Goal: Task Accomplishment & Management: Use online tool/utility

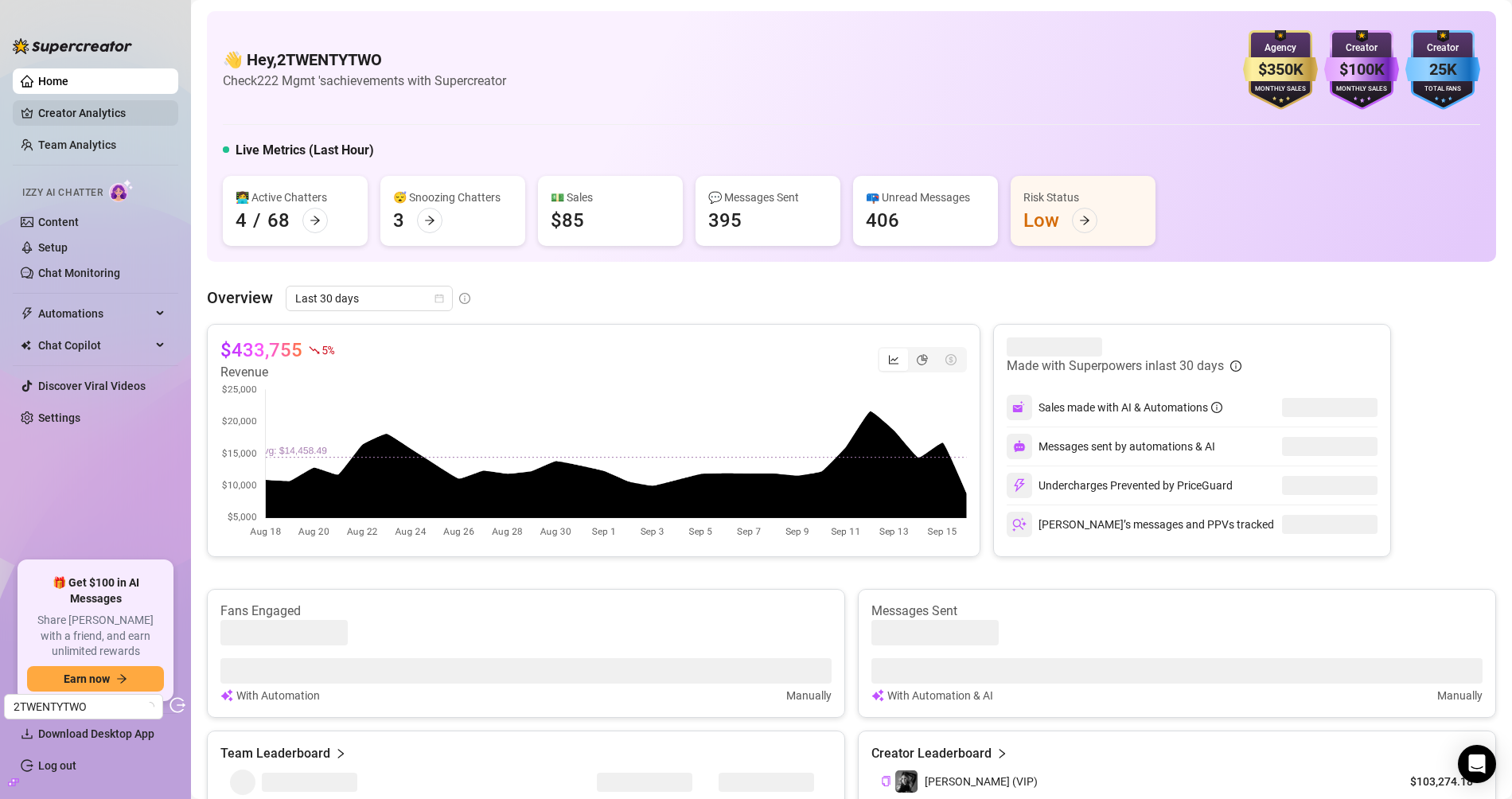
click at [112, 119] on link "Creator Analytics" at bounding box center [102, 113] width 127 height 25
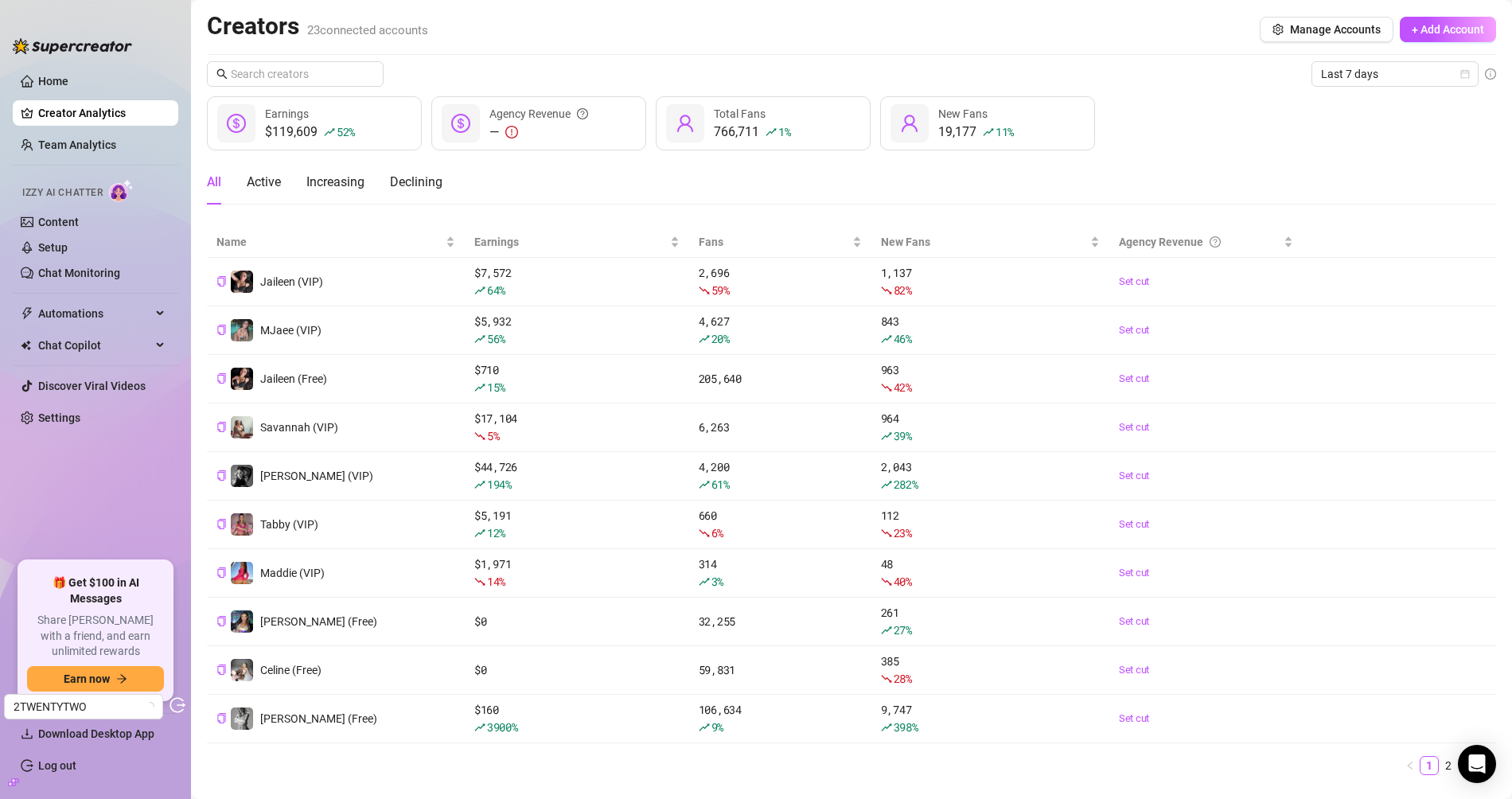
click at [350, 88] on div "Last 7 days $119,609 52 % Earnings — Agency Revenue 766,711 1 % Total Fans 19,1…" at bounding box center [851, 424] width 1289 height 726
click at [350, 87] on div "Last 7 days $119,609 52 % Earnings — Agency Revenue 766,711 1 % Total Fans 19,1…" at bounding box center [851, 424] width 1289 height 726
click at [347, 73] on input "text" at bounding box center [295, 74] width 130 height 17
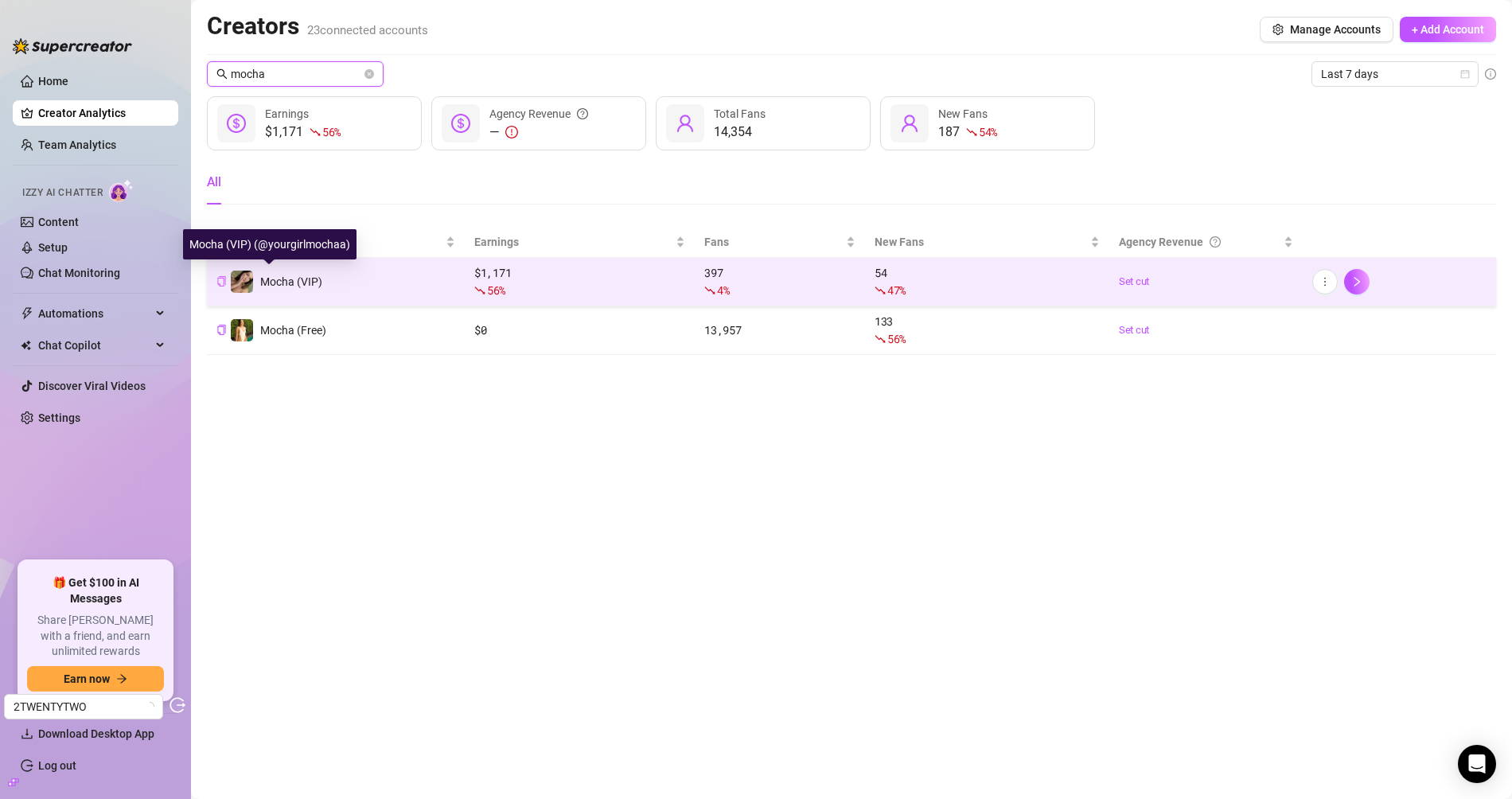
type input "mocha"
click at [219, 278] on icon "copy" at bounding box center [222, 281] width 11 height 11
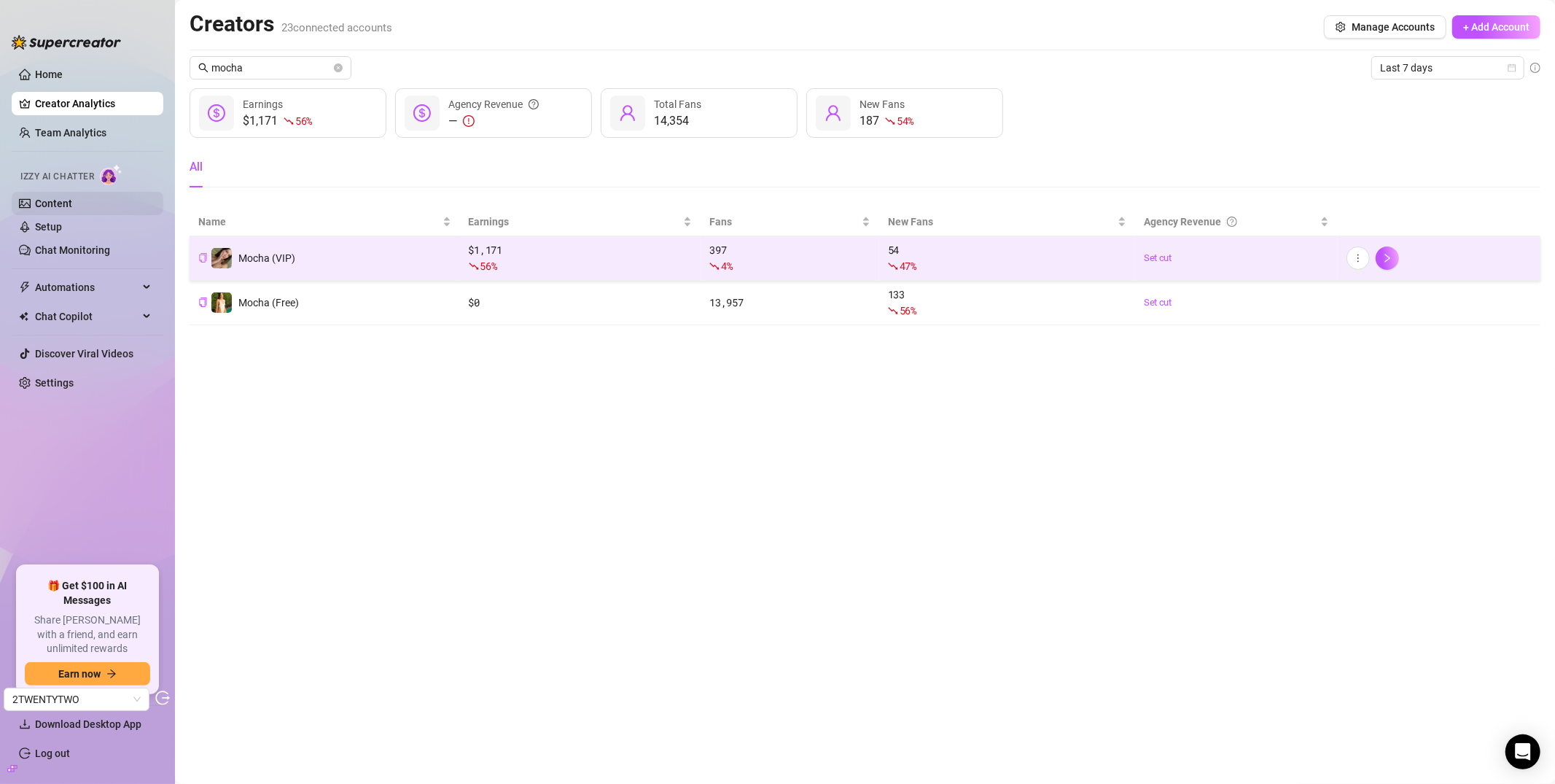
click at [72, 206] on link "Content" at bounding box center [53, 203] width 37 height 12
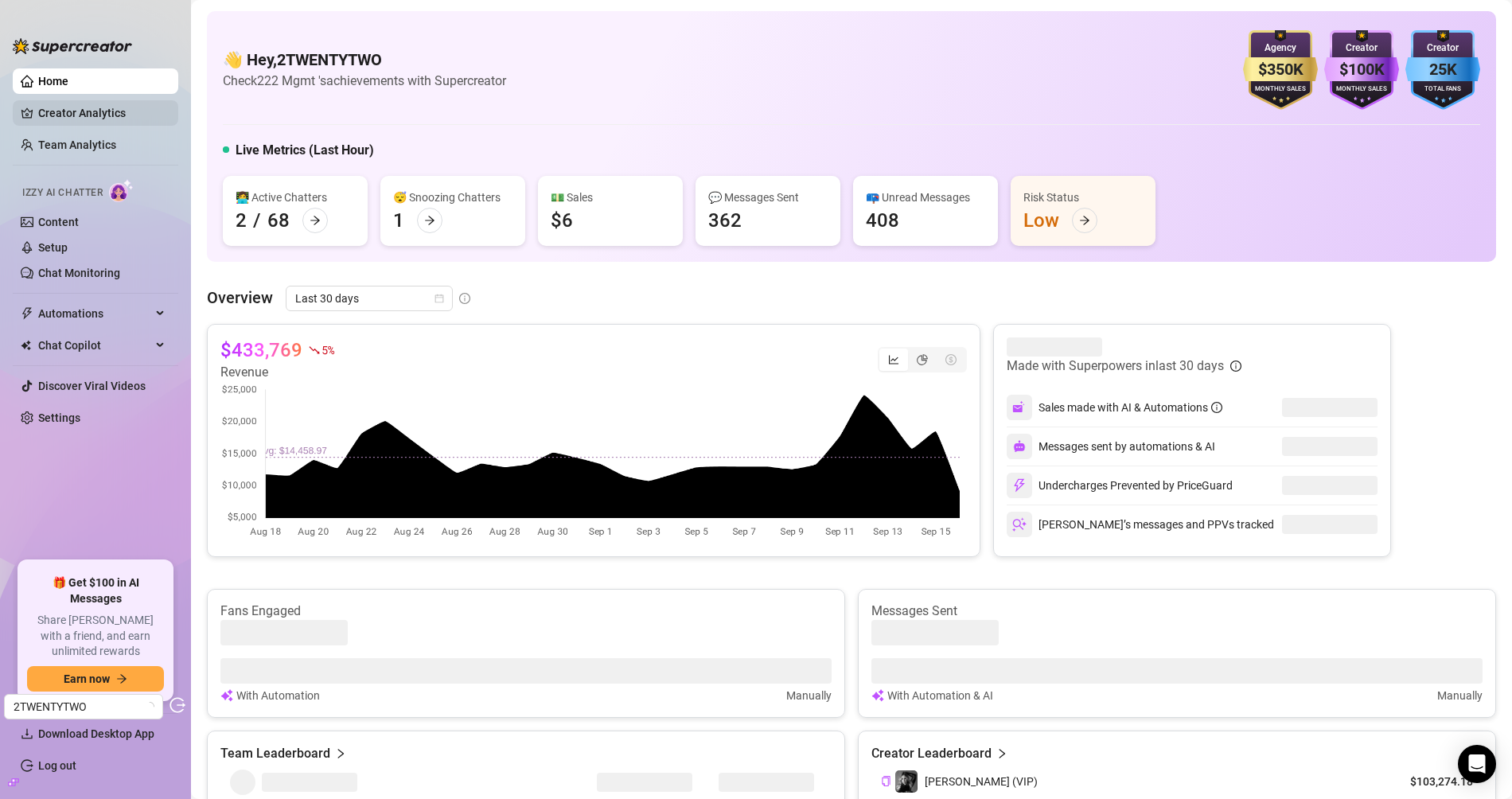
click at [87, 120] on link "Creator Analytics" at bounding box center [102, 113] width 127 height 25
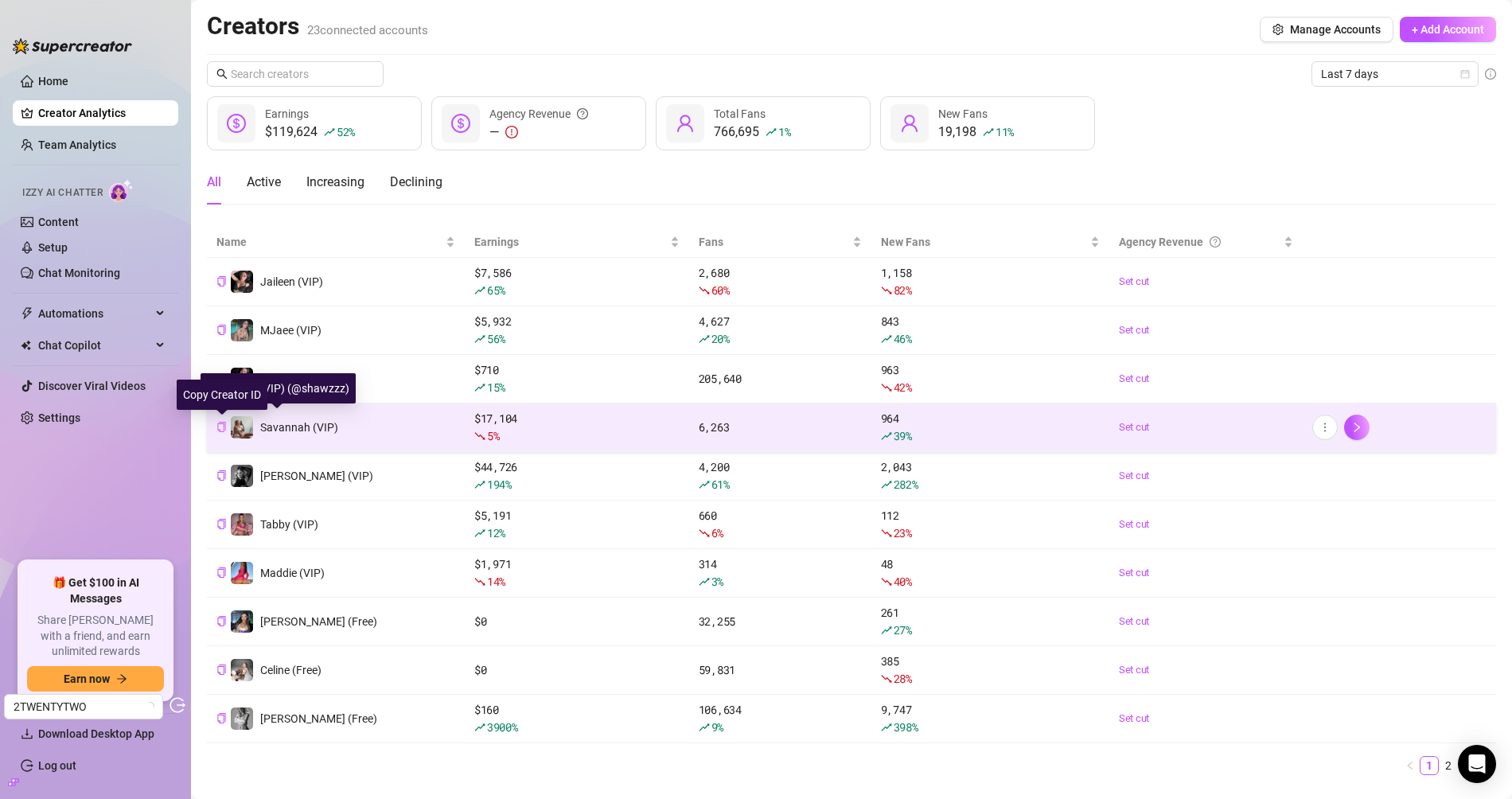
click at [219, 428] on icon "copy" at bounding box center [222, 427] width 11 height 11
click at [87, 270] on link "Chat Monitoring" at bounding box center [79, 273] width 82 height 13
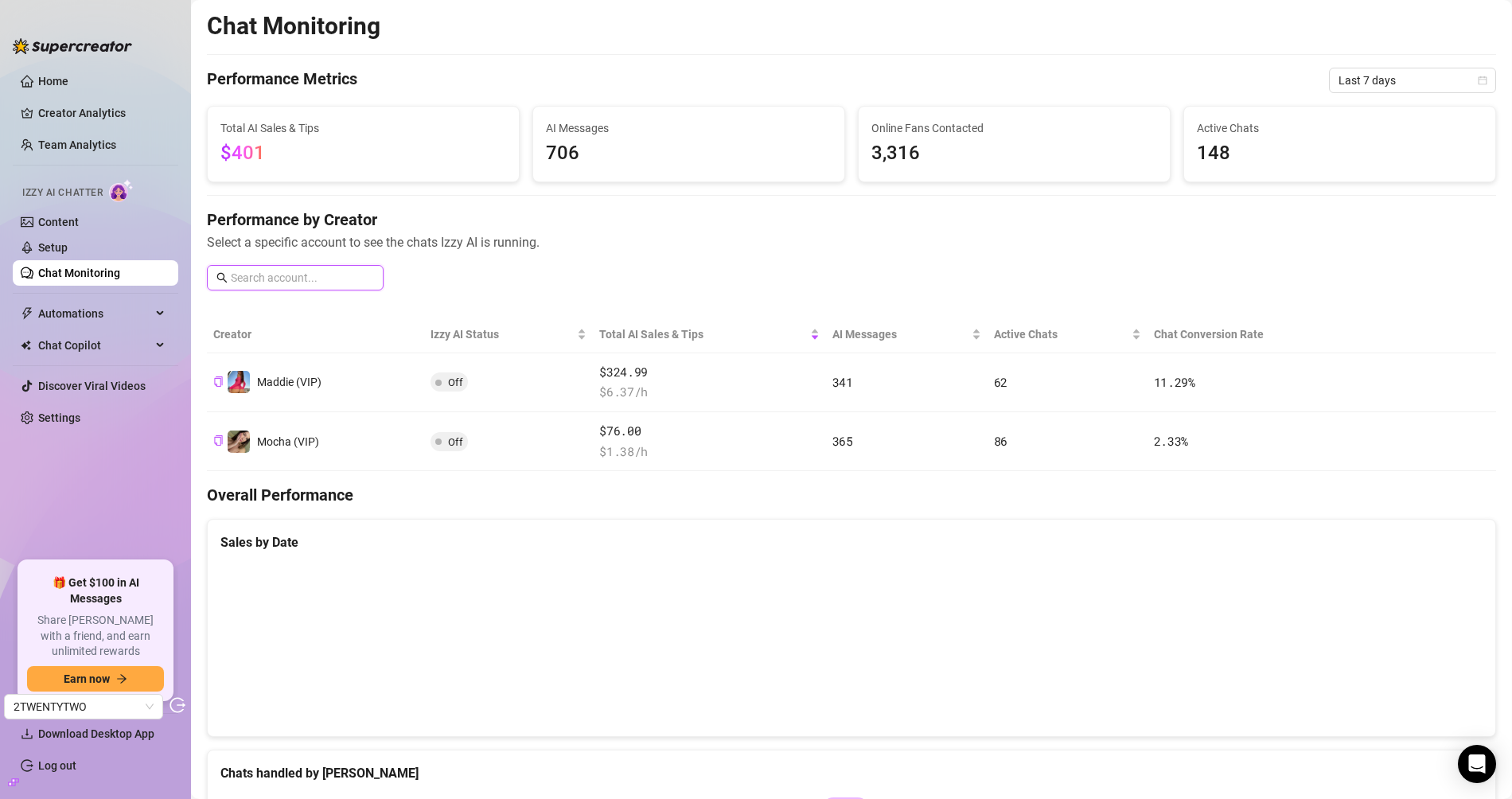
click at [296, 273] on input "text" at bounding box center [303, 277] width 144 height 17
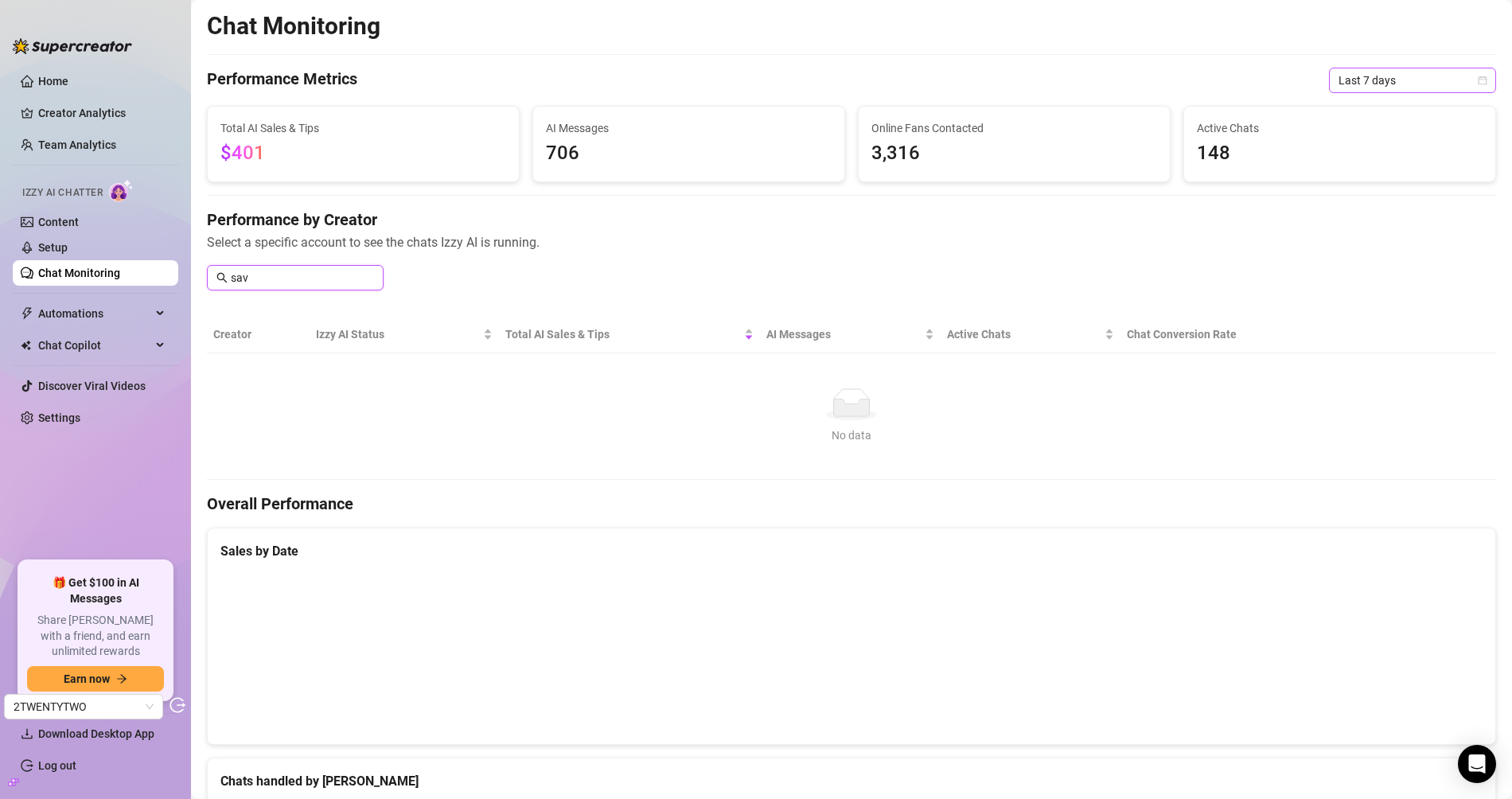
click at [1422, 74] on span "Last 7 days" at bounding box center [1411, 80] width 148 height 24
type input "sav"
click at [1374, 191] on div "Last 90 days" at bounding box center [1399, 188] width 142 height 17
click at [289, 270] on input "sav" at bounding box center [303, 277] width 144 height 17
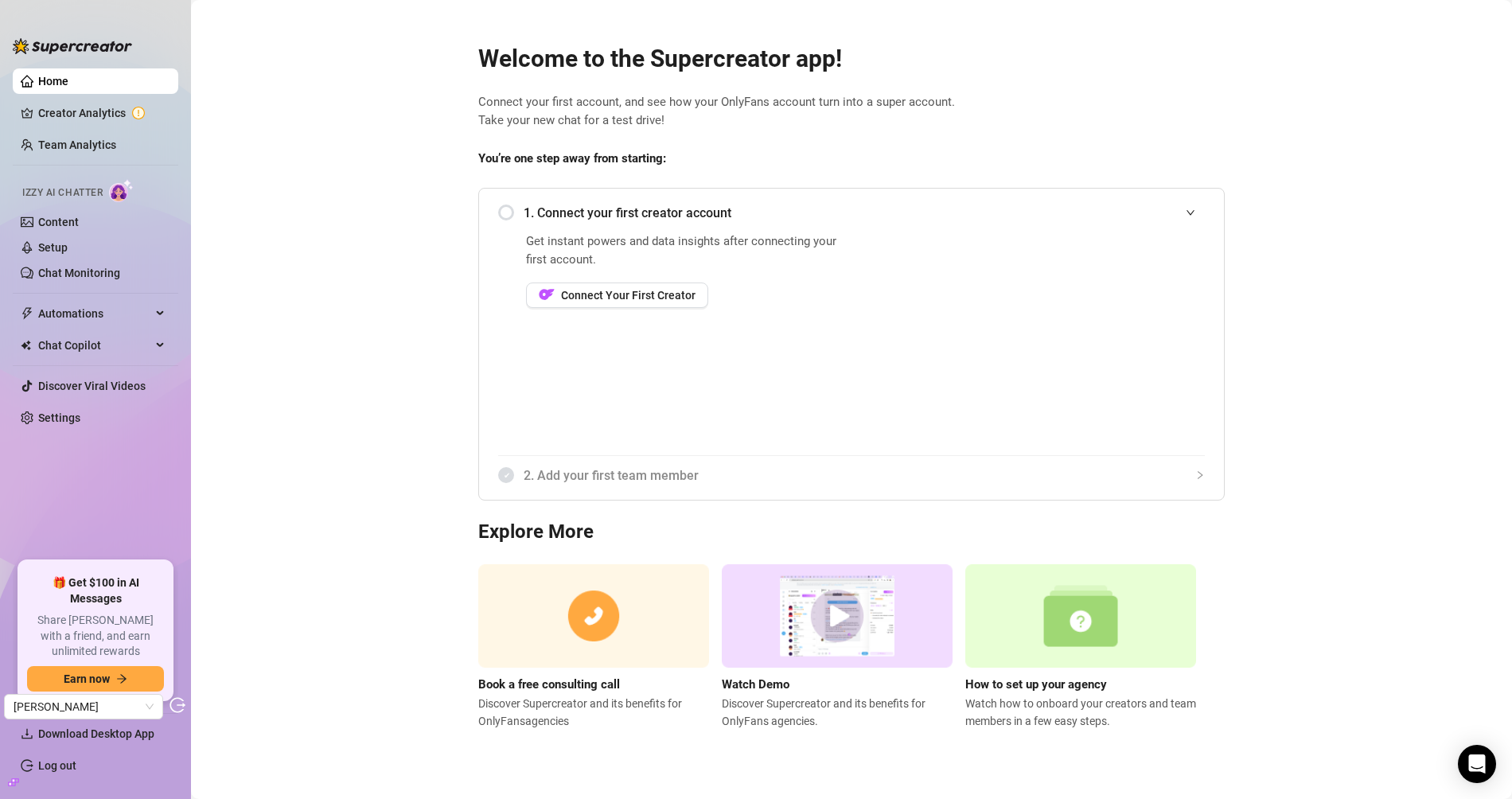
click at [91, 111] on link "Creator Analytics" at bounding box center [102, 113] width 127 height 25
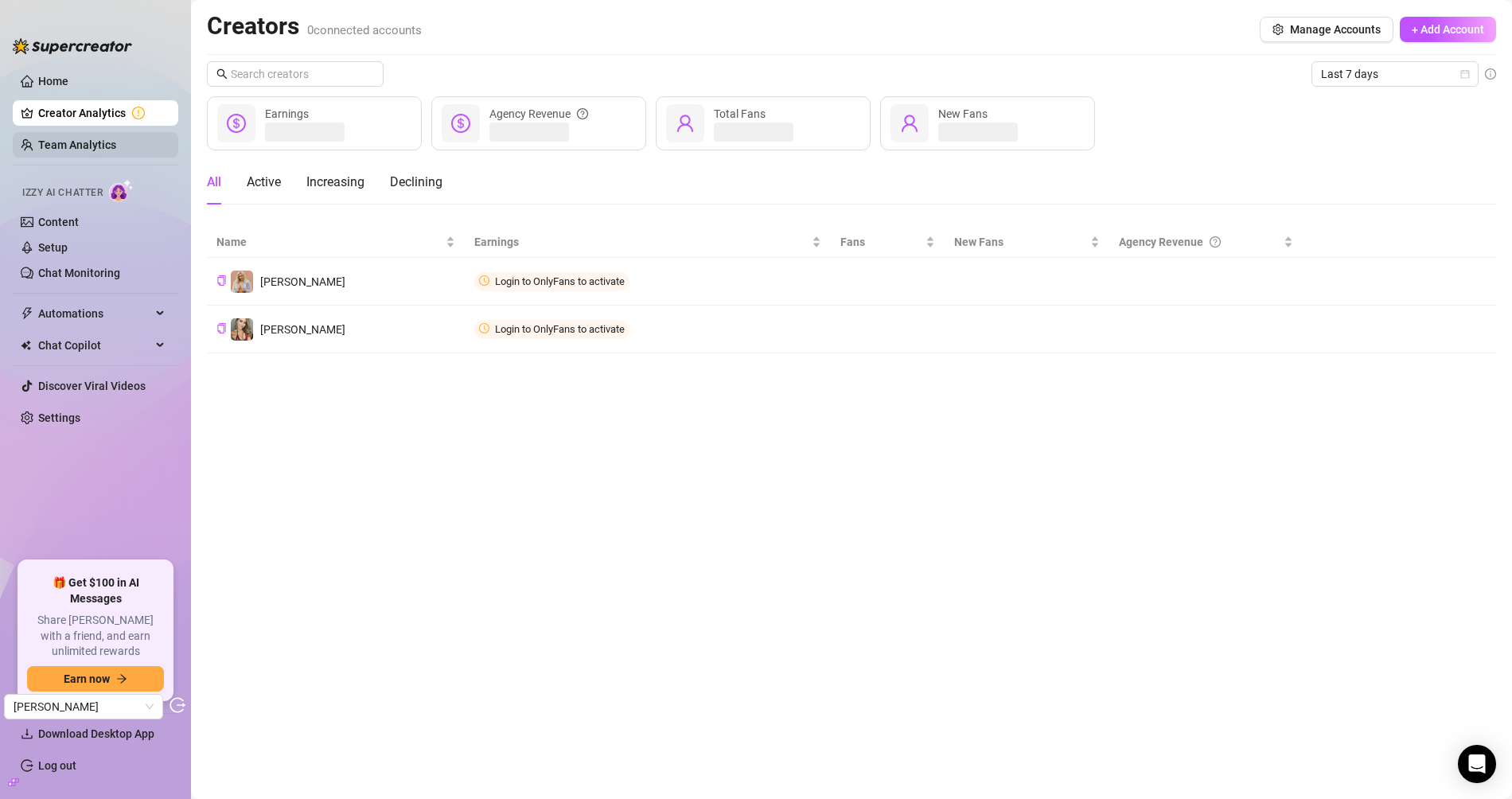
click at [78, 138] on link "Team Analytics" at bounding box center [77, 145] width 78 height 13
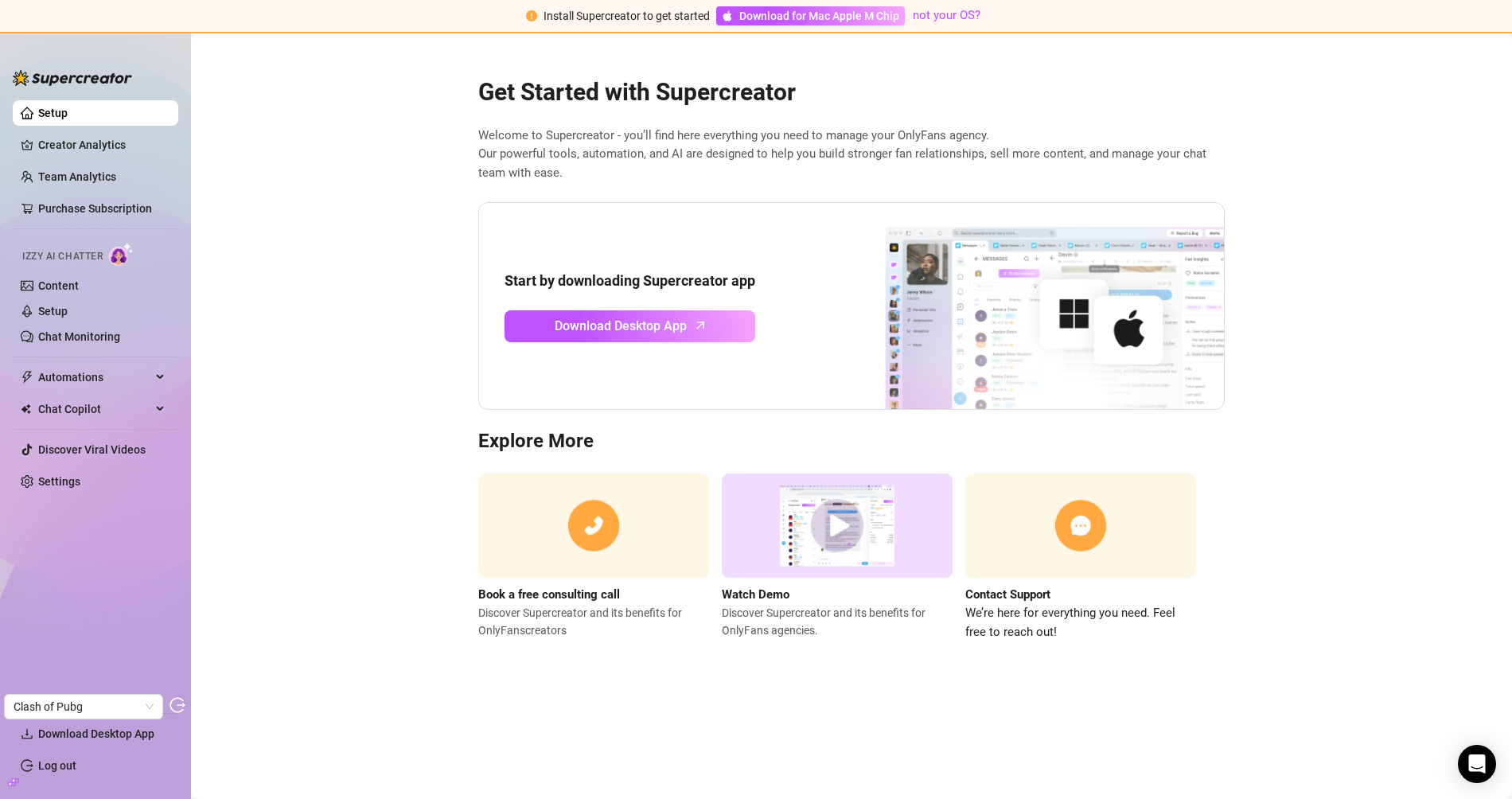
drag, startPoint x: 87, startPoint y: 141, endPoint x: 192, endPoint y: 178, distance: 111.3
click at [87, 141] on link "Creator Analytics" at bounding box center [102, 145] width 127 height 25
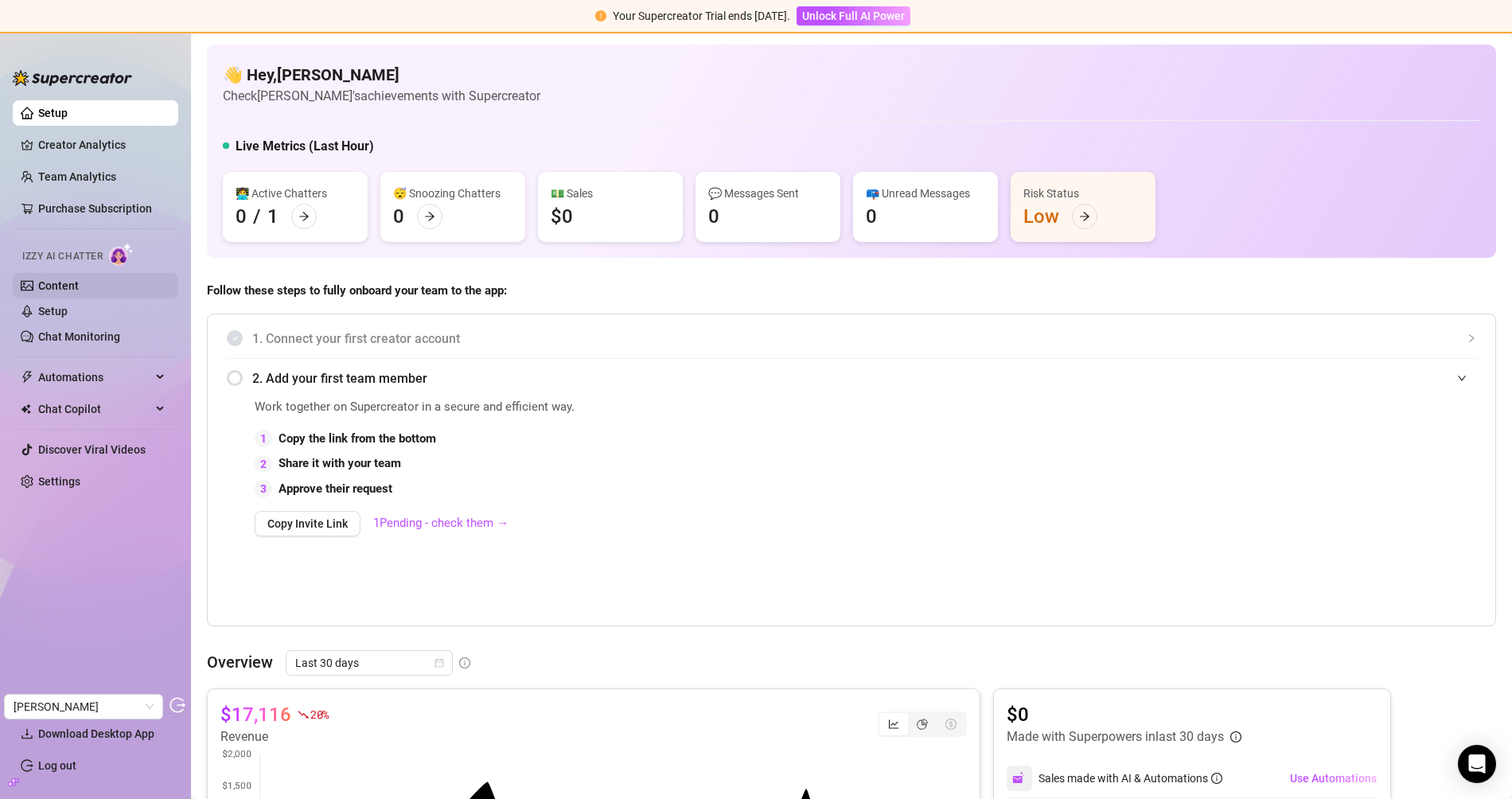
drag, startPoint x: 65, startPoint y: 278, endPoint x: 130, endPoint y: 283, distance: 65.2
click at [64, 279] on link "Content" at bounding box center [58, 285] width 40 height 13
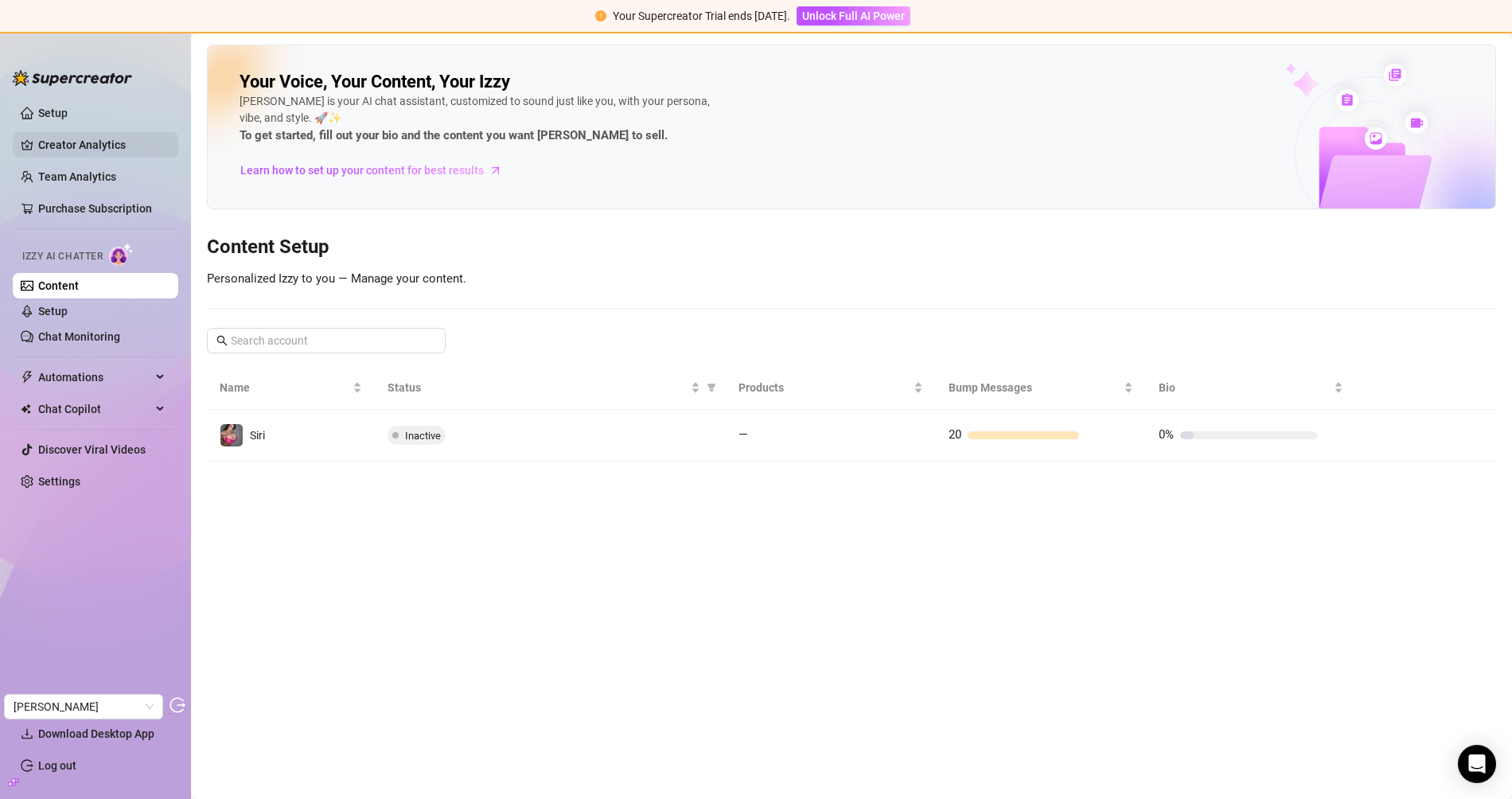
click at [84, 137] on link "Creator Analytics" at bounding box center [102, 145] width 127 height 25
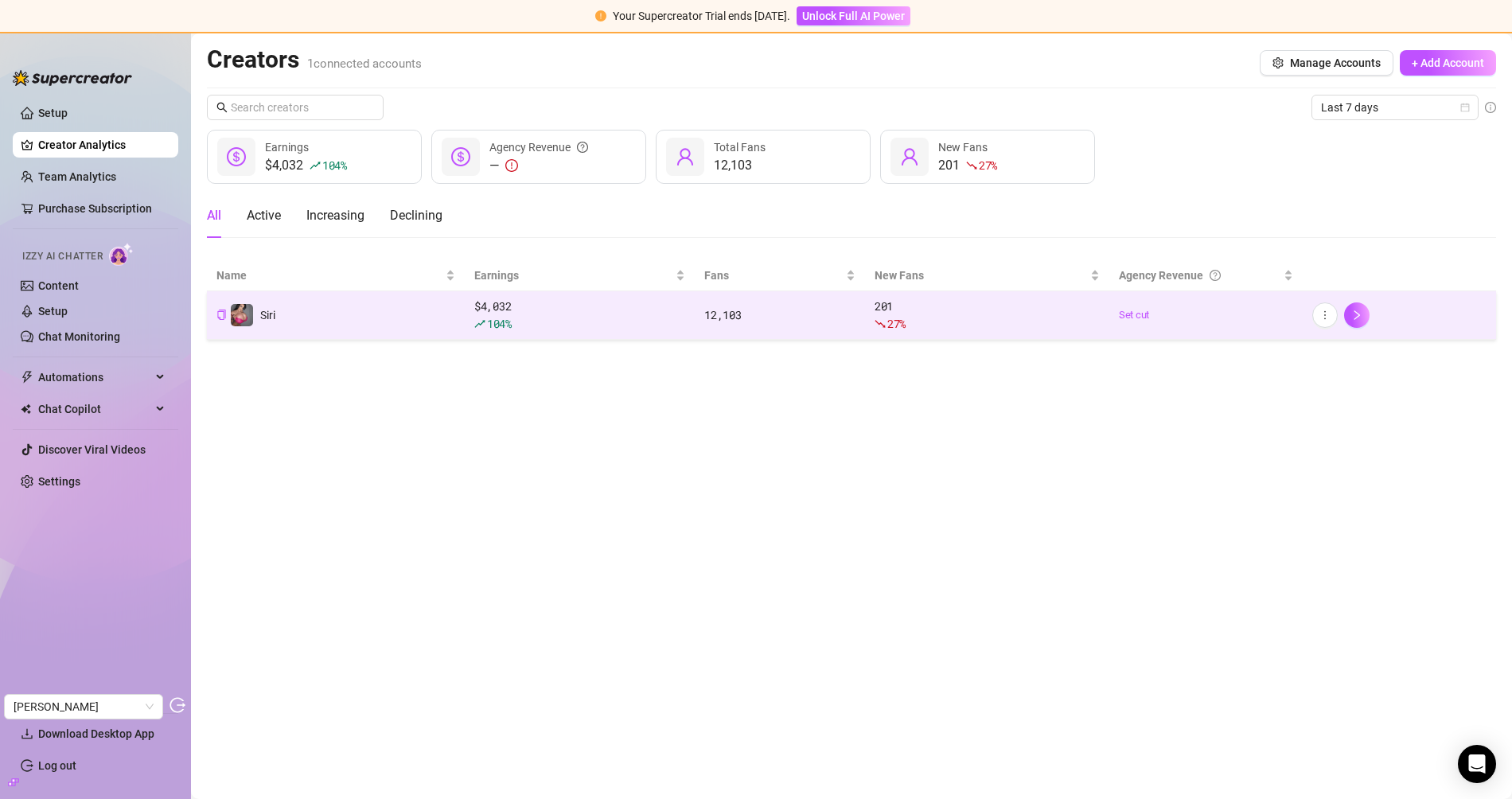
click at [362, 311] on td "Siri" at bounding box center [335, 315] width 258 height 48
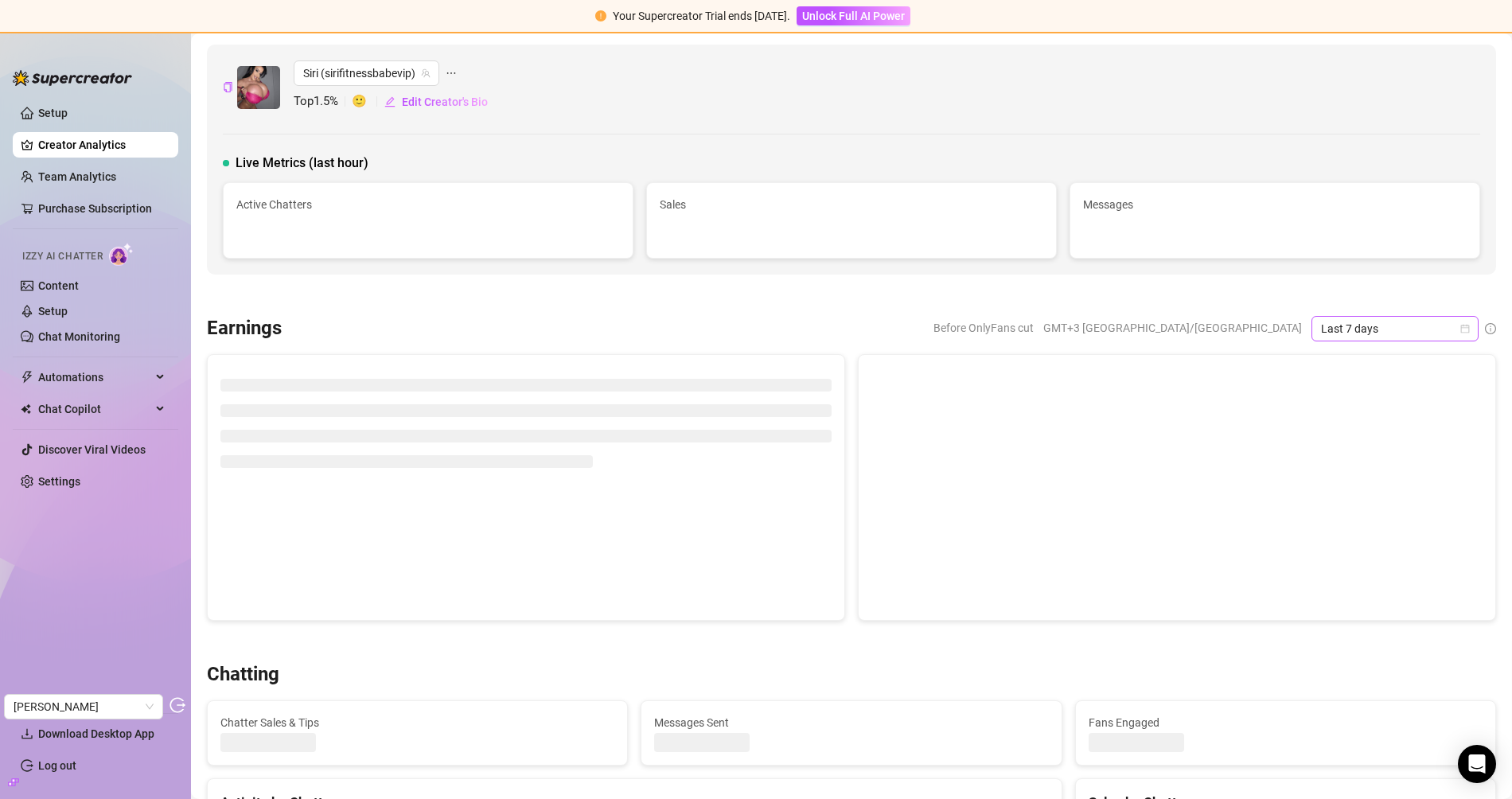
click at [1339, 321] on span "Last 7 days" at bounding box center [1394, 329] width 148 height 24
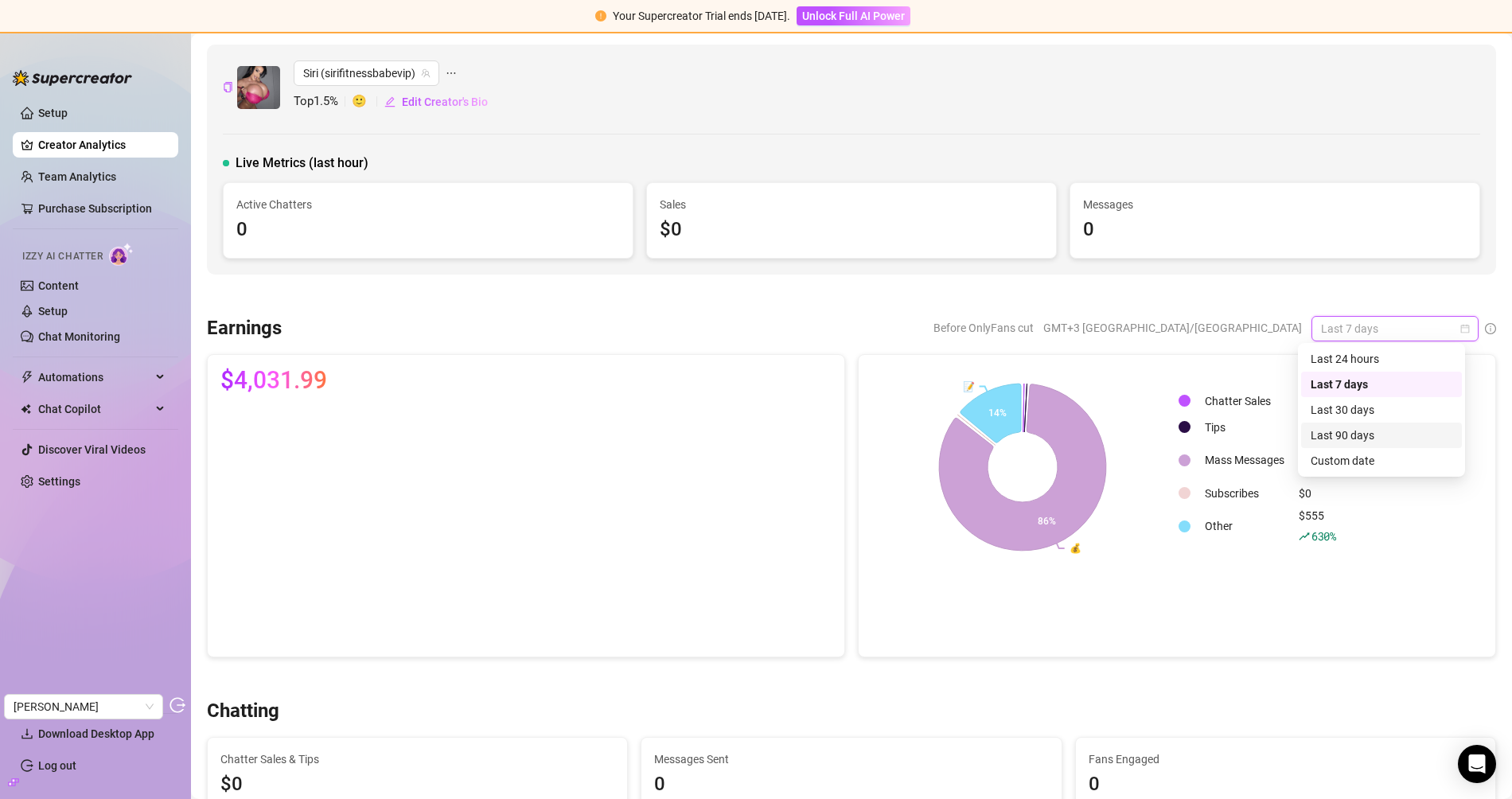
click at [1358, 426] on div "Last 90 days" at bounding box center [1381, 435] width 142 height 17
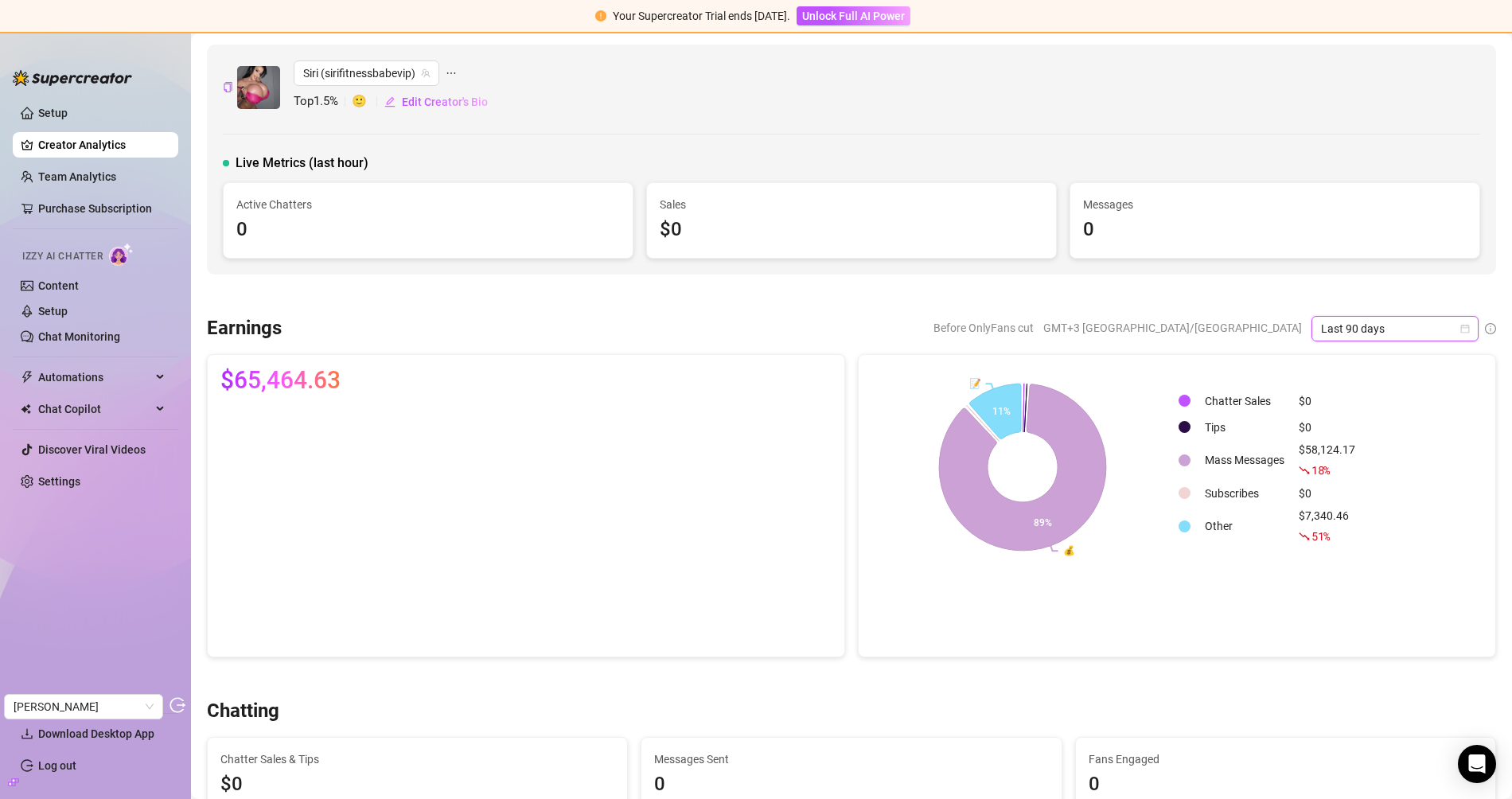
click at [105, 271] on div "Izzy AI Chatter" at bounding box center [94, 254] width 169 height 36
click at [79, 279] on link "Content" at bounding box center [58, 285] width 40 height 13
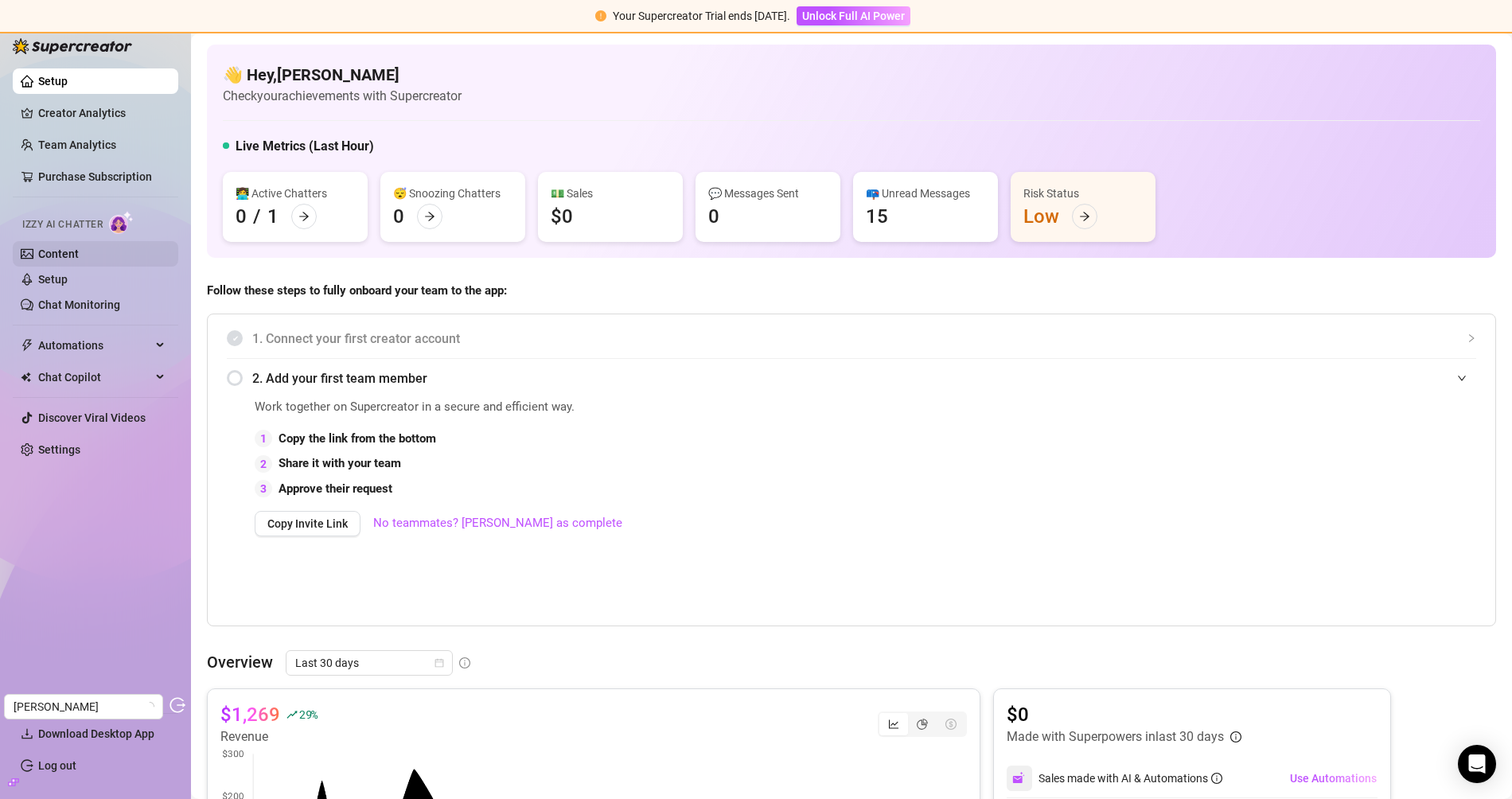
click at [75, 249] on link "Content" at bounding box center [58, 254] width 40 height 13
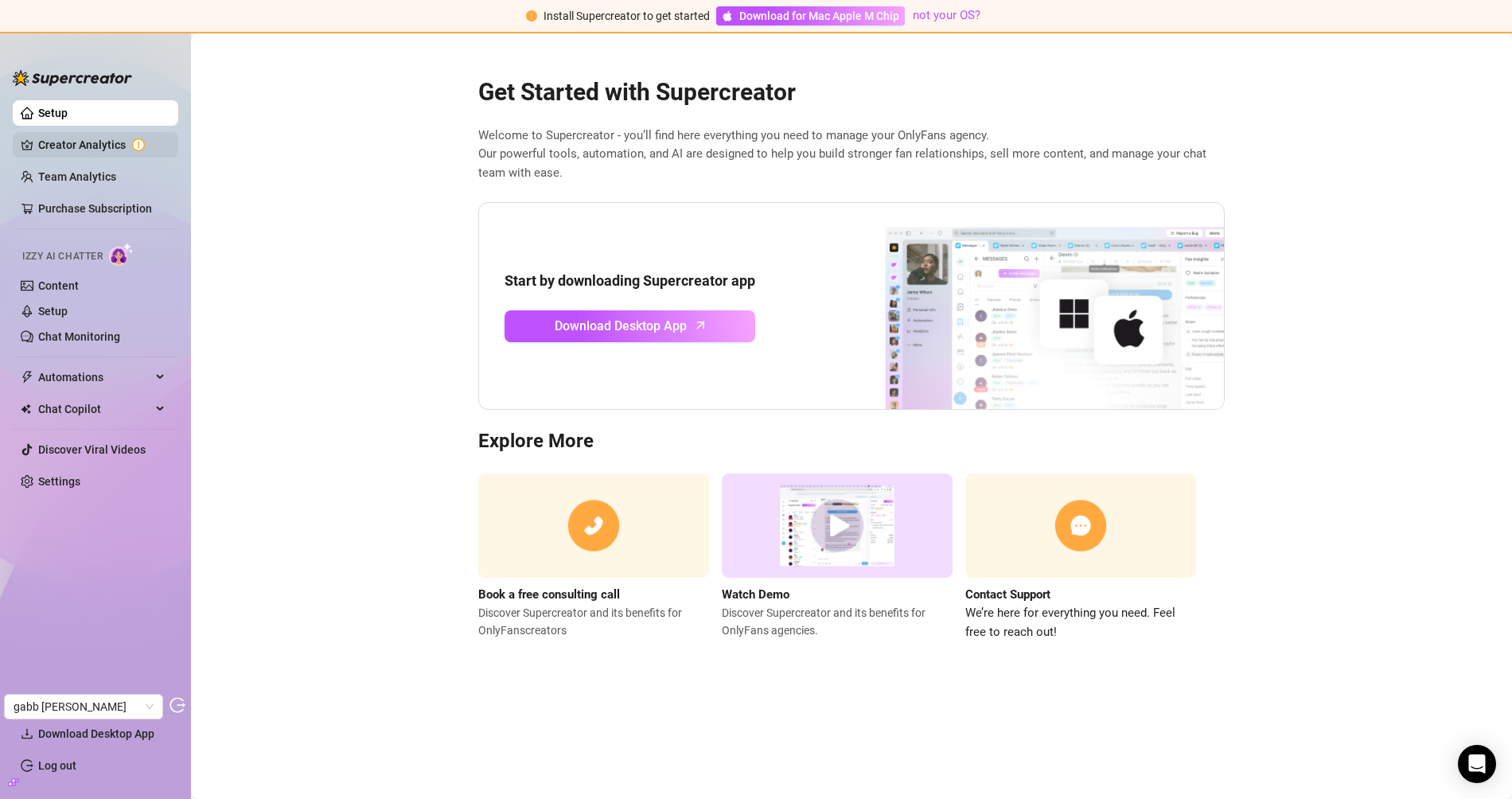
click at [70, 143] on link "Creator Analytics" at bounding box center [102, 145] width 127 height 25
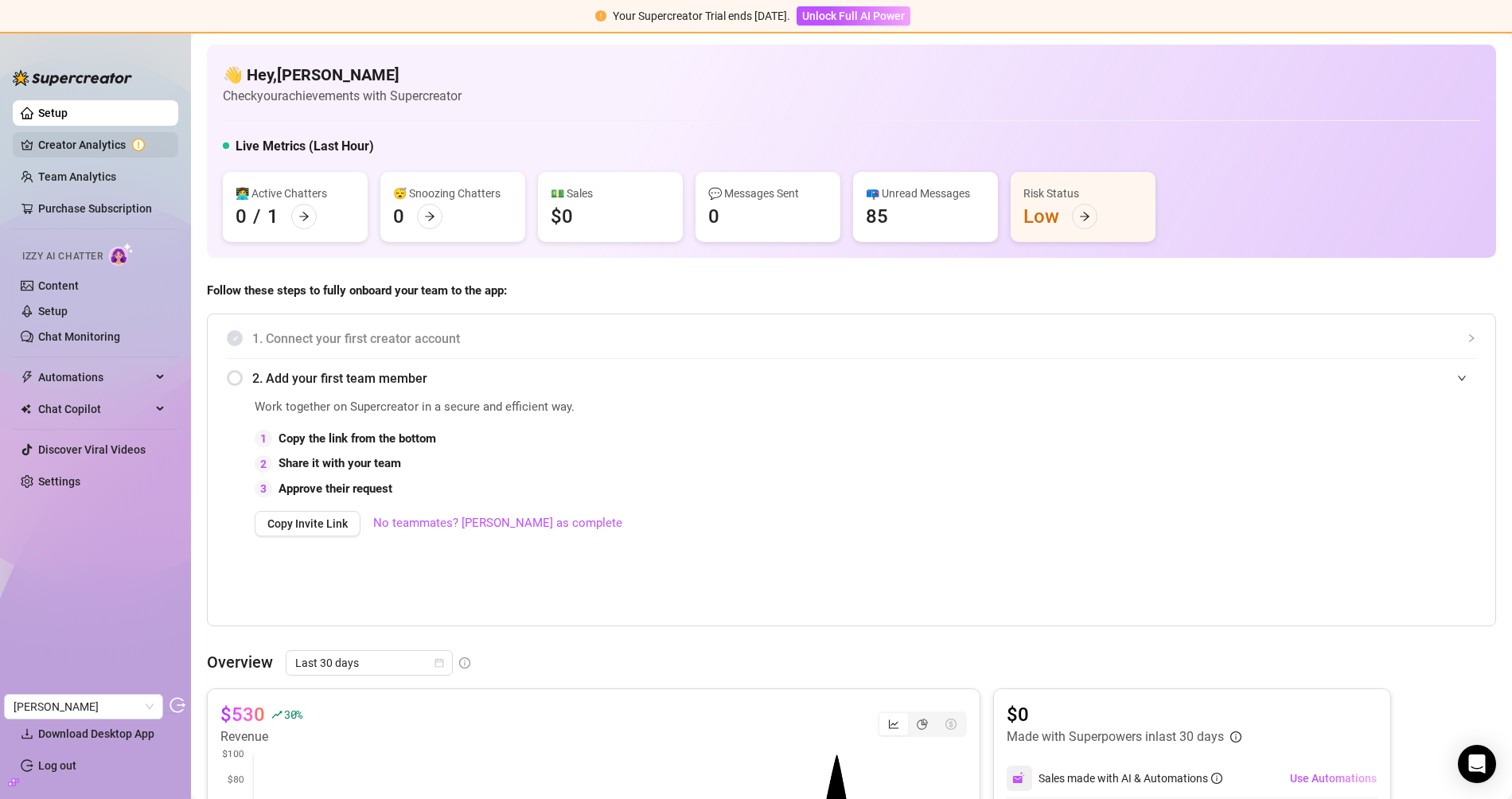
click at [100, 146] on link "Creator Analytics" at bounding box center [102, 145] width 127 height 25
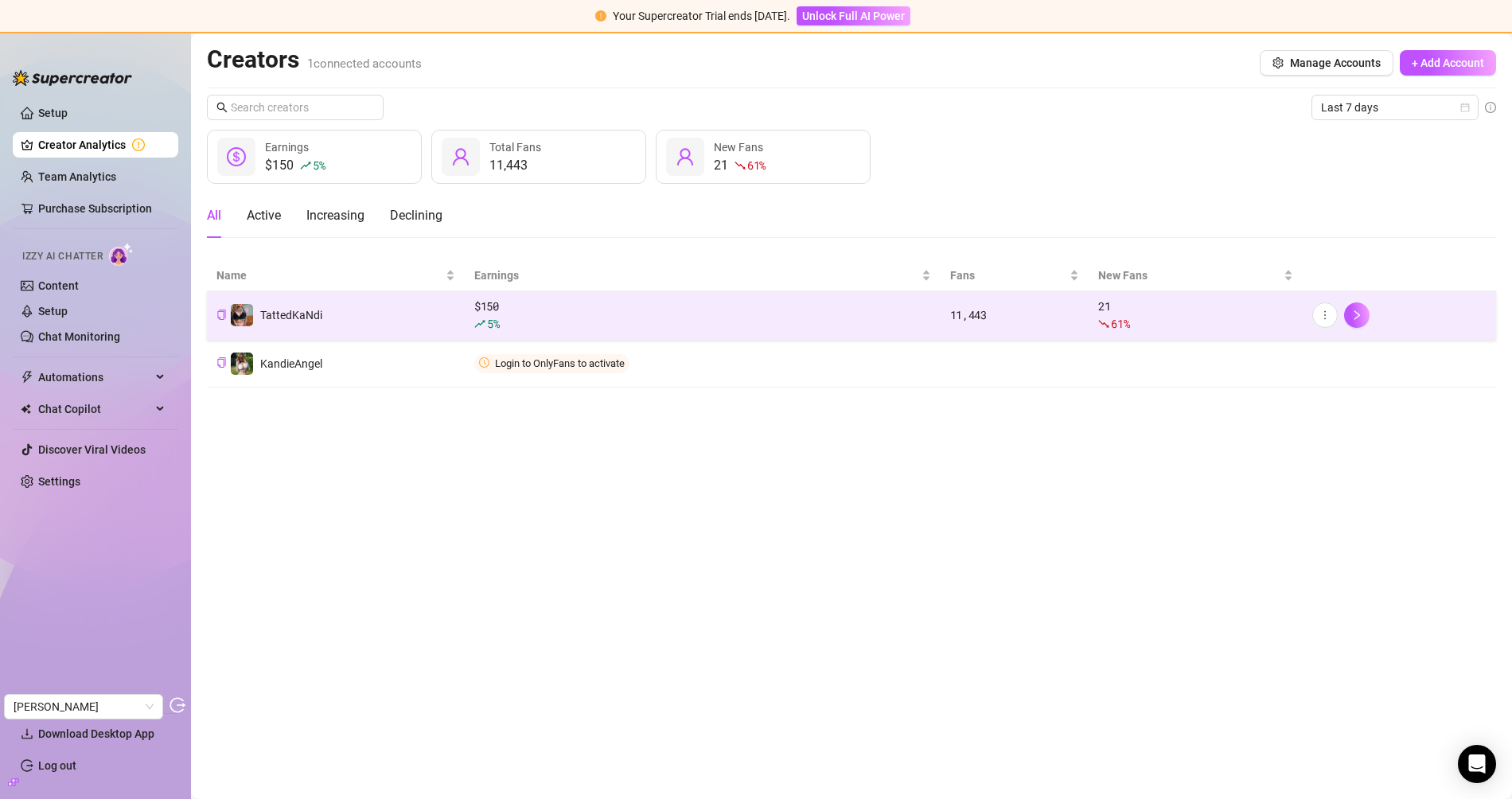
click at [382, 315] on td "TattedKaNdi" at bounding box center [335, 315] width 258 height 48
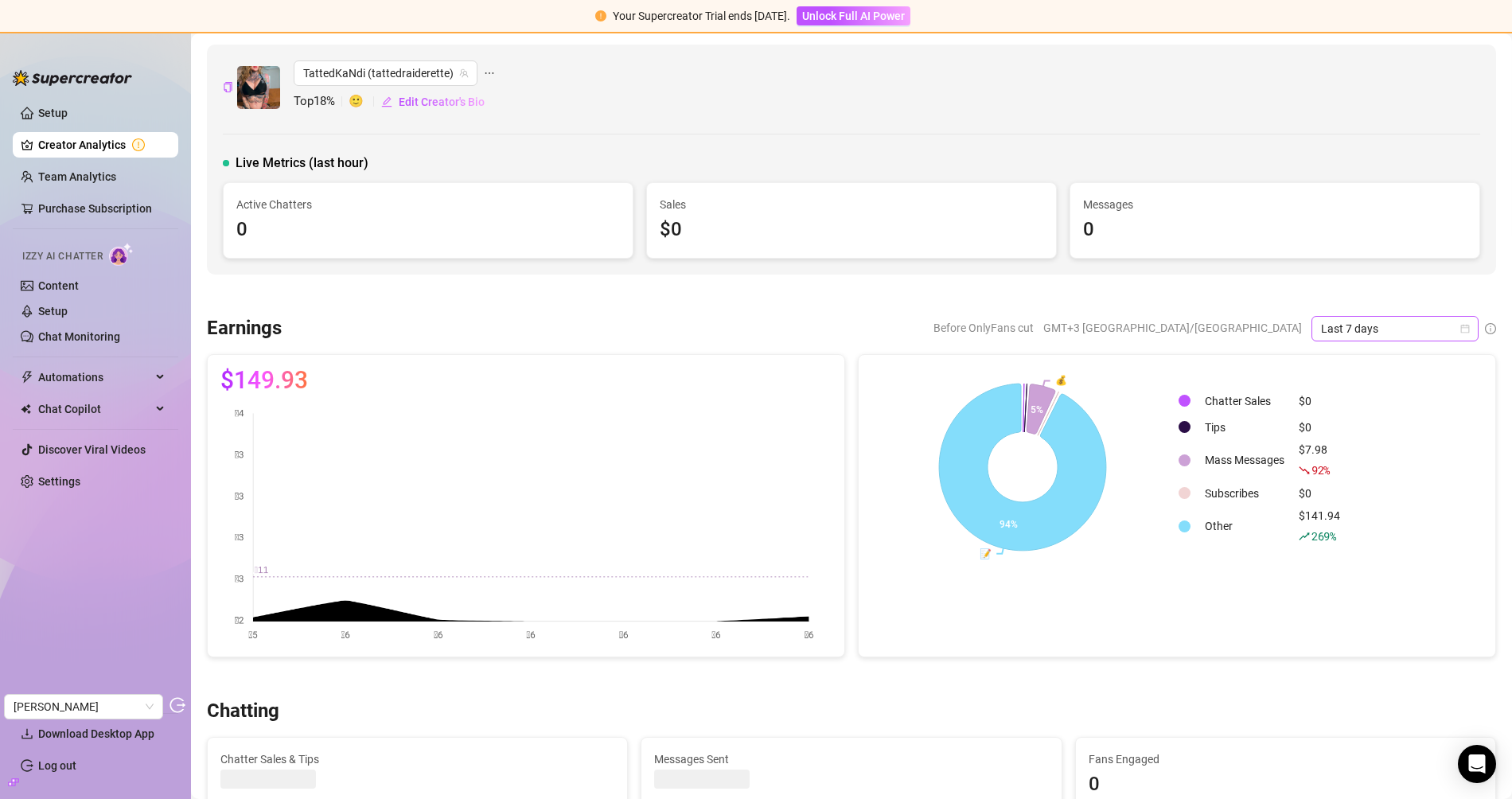
click at [1357, 336] on span "Last 7 days" at bounding box center [1394, 329] width 148 height 24
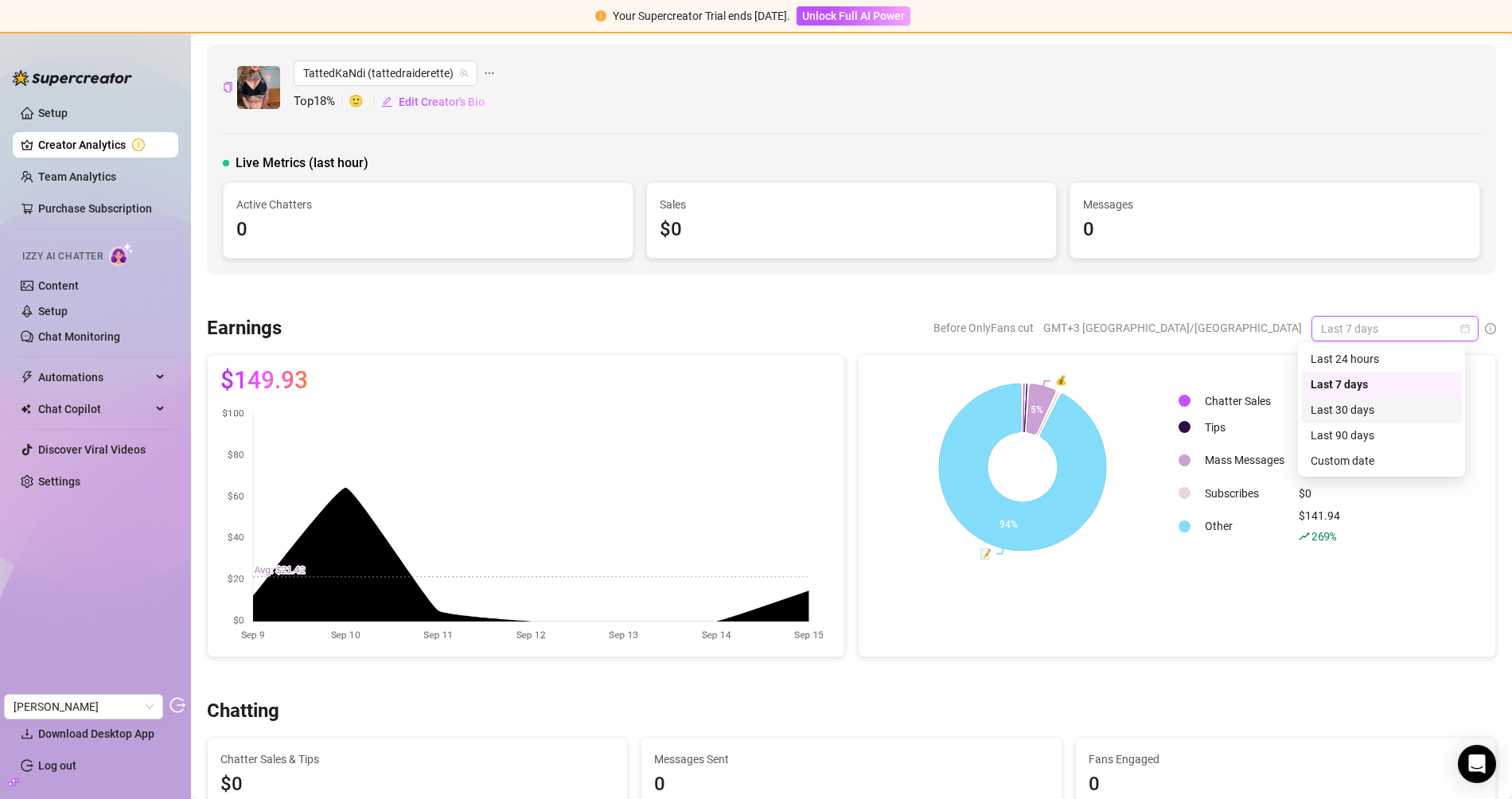
click at [1367, 404] on div "Last 30 days" at bounding box center [1381, 409] width 142 height 17
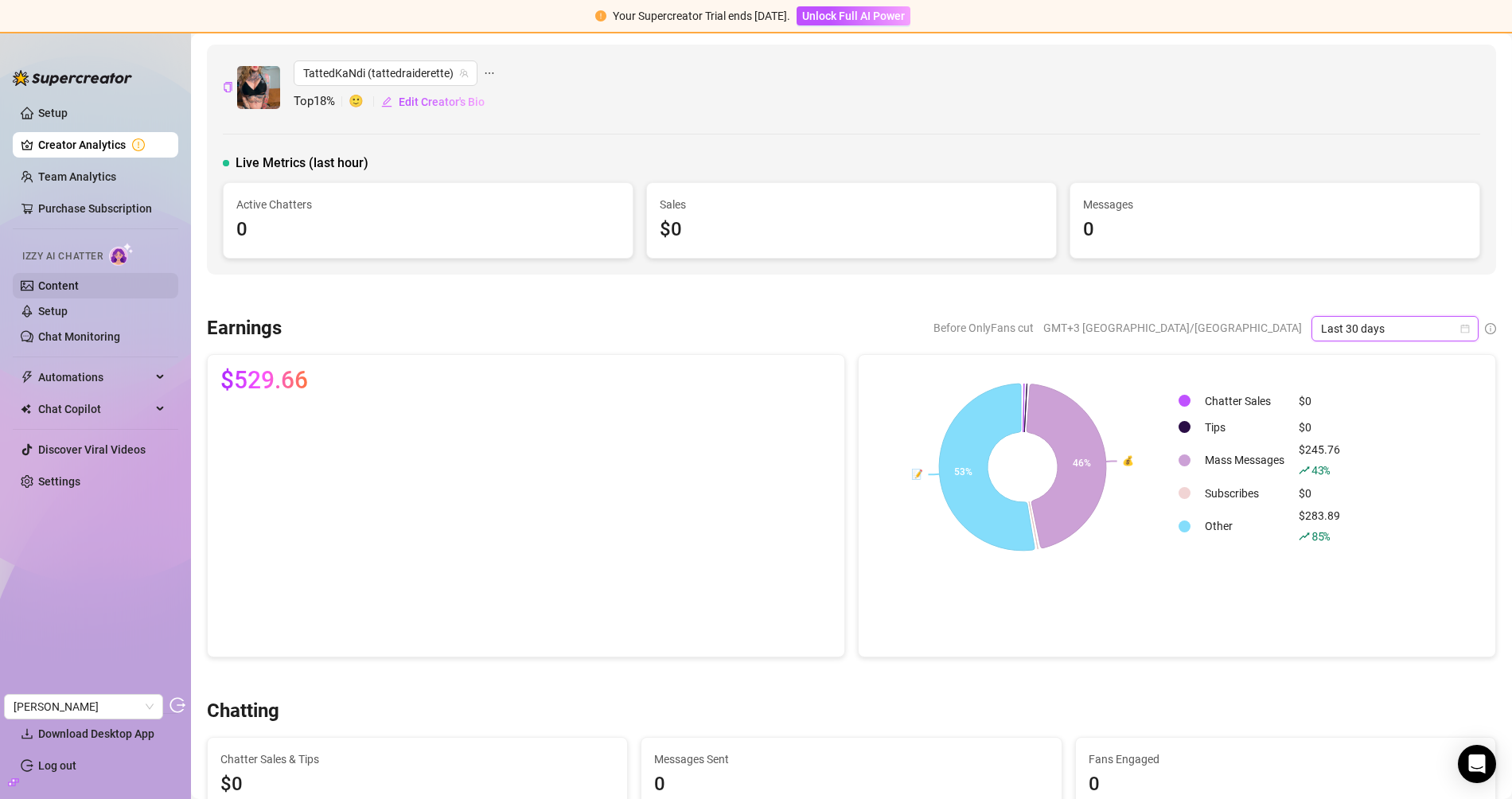
click at [79, 292] on link "Content" at bounding box center [58, 285] width 40 height 13
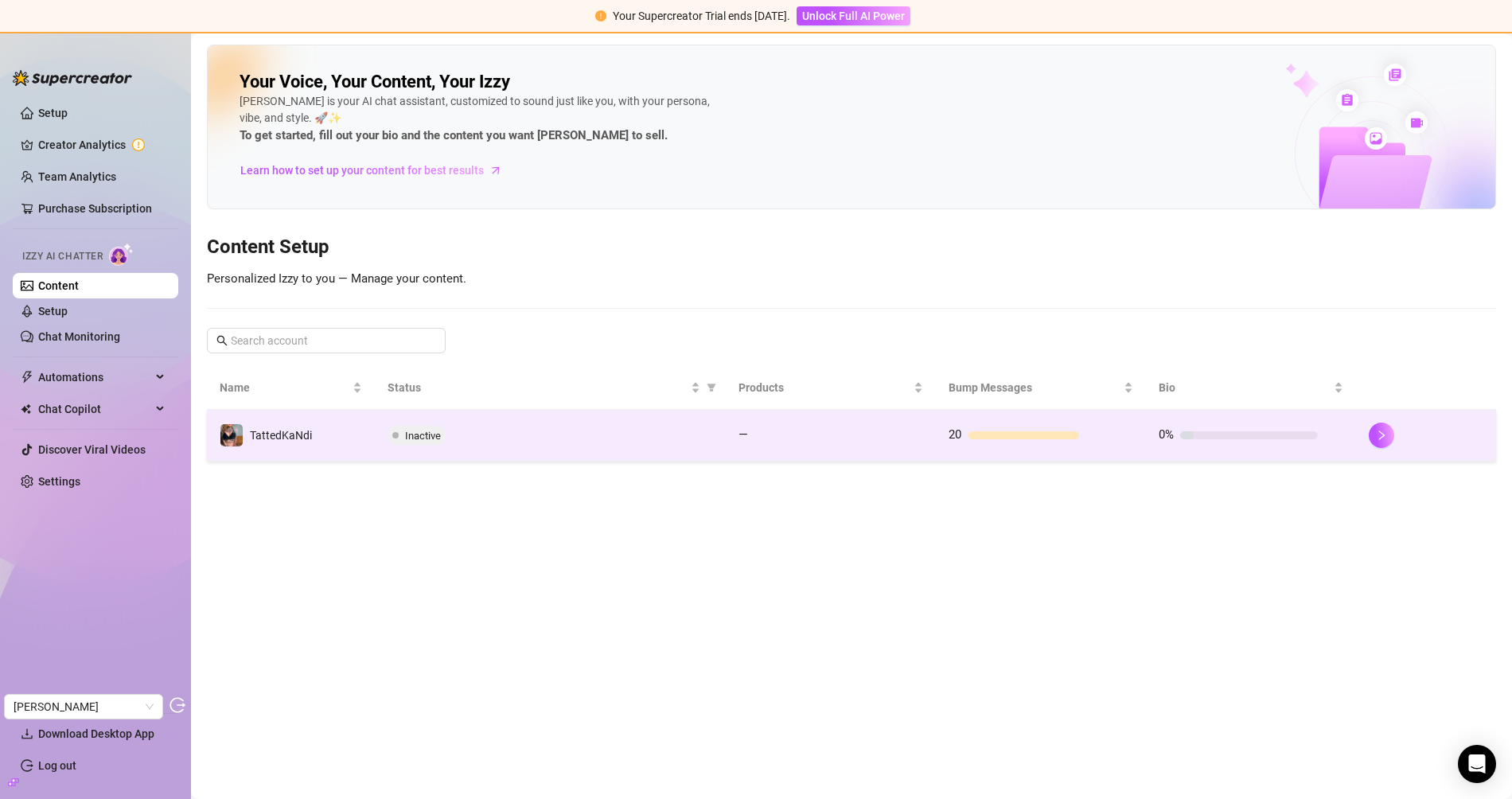
click at [324, 423] on td "TattedKaNdi" at bounding box center [290, 435] width 168 height 52
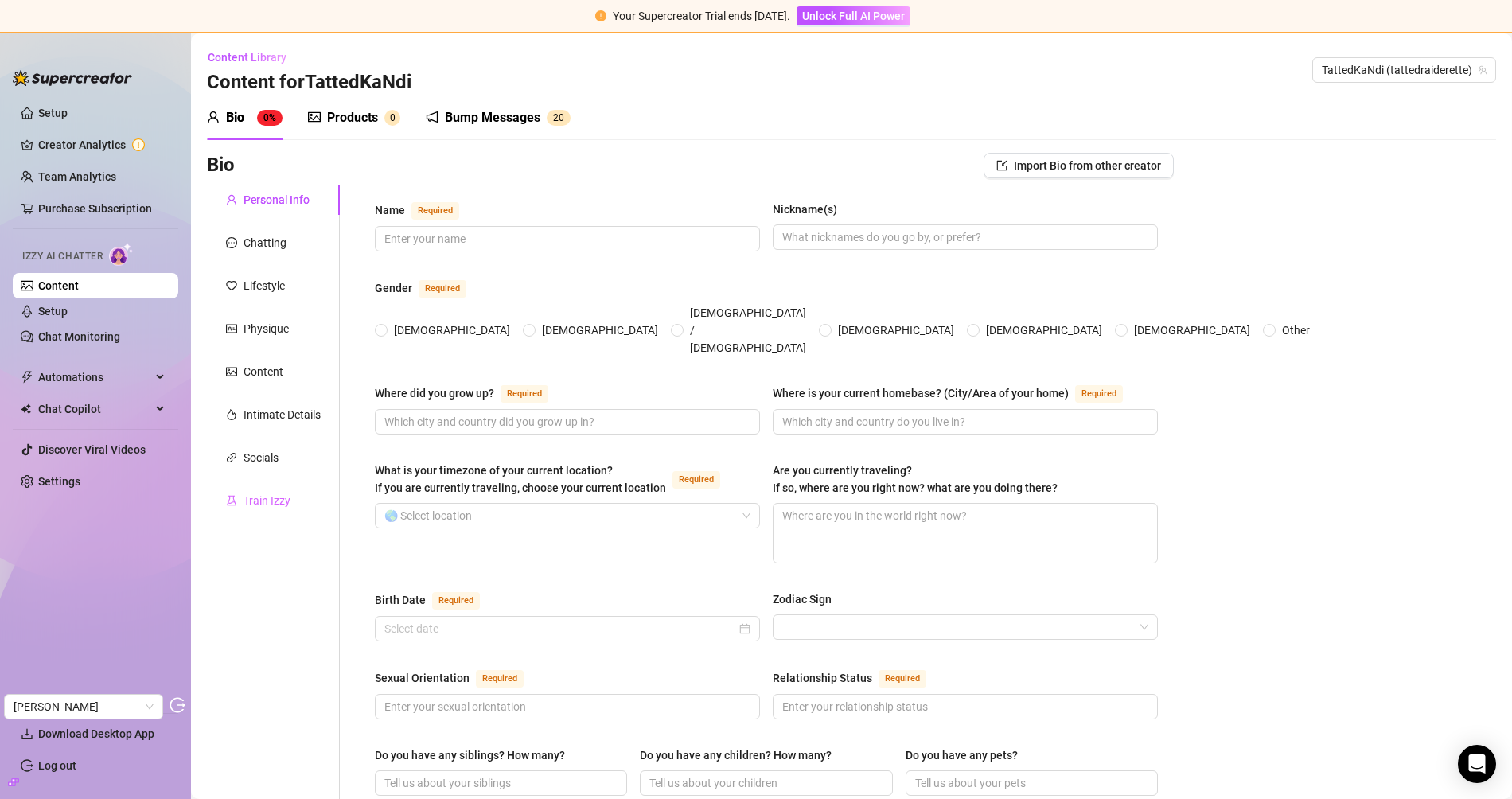
click at [276, 487] on div "Train Izzy" at bounding box center [273, 501] width 133 height 31
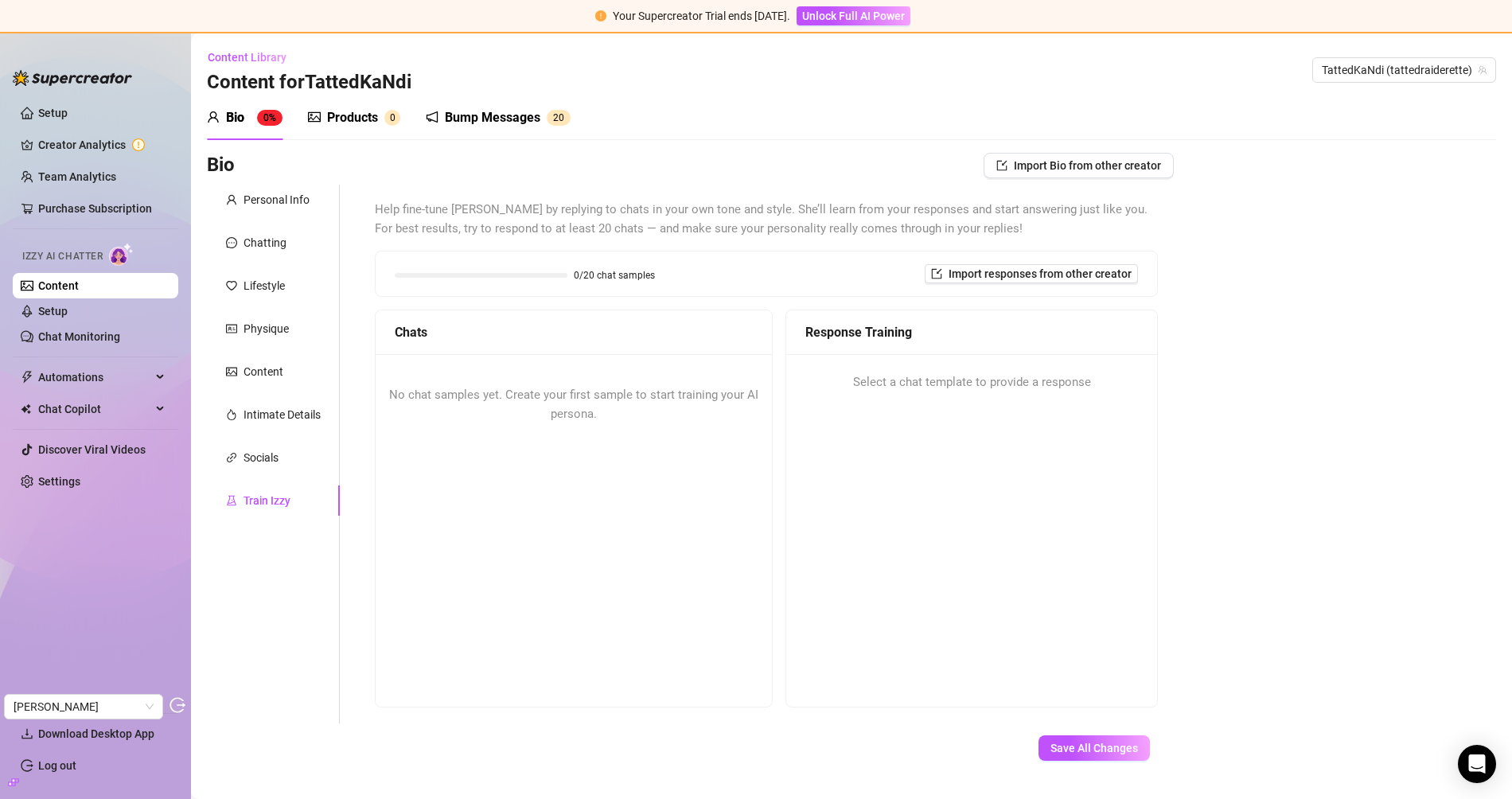
click at [480, 125] on div "Bump Messages" at bounding box center [492, 118] width 95 height 19
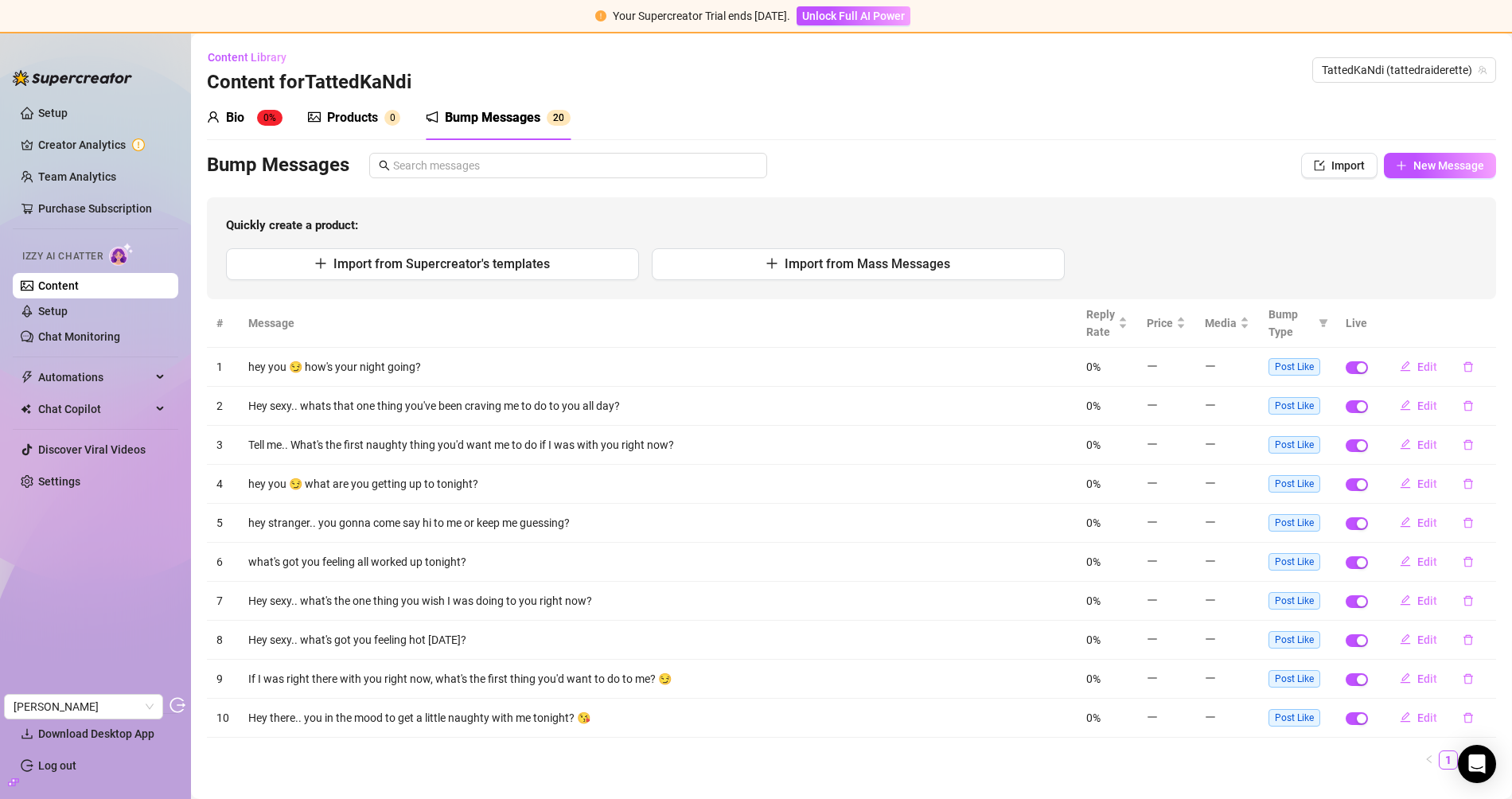
click at [374, 119] on div "Products" at bounding box center [352, 118] width 51 height 19
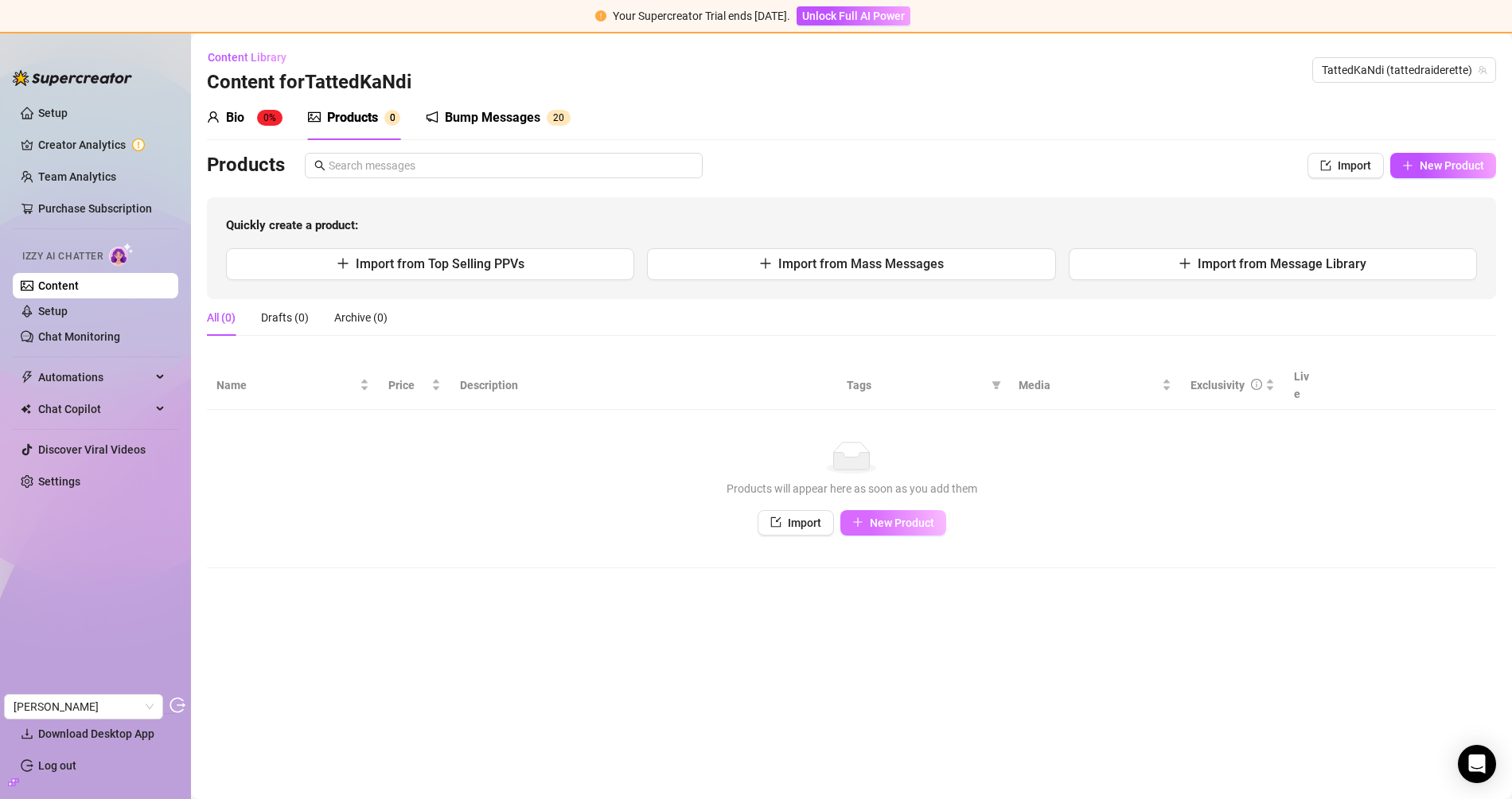
click at [910, 516] on span "New Product" at bounding box center [902, 522] width 65 height 13
type textarea "Type your message here..."
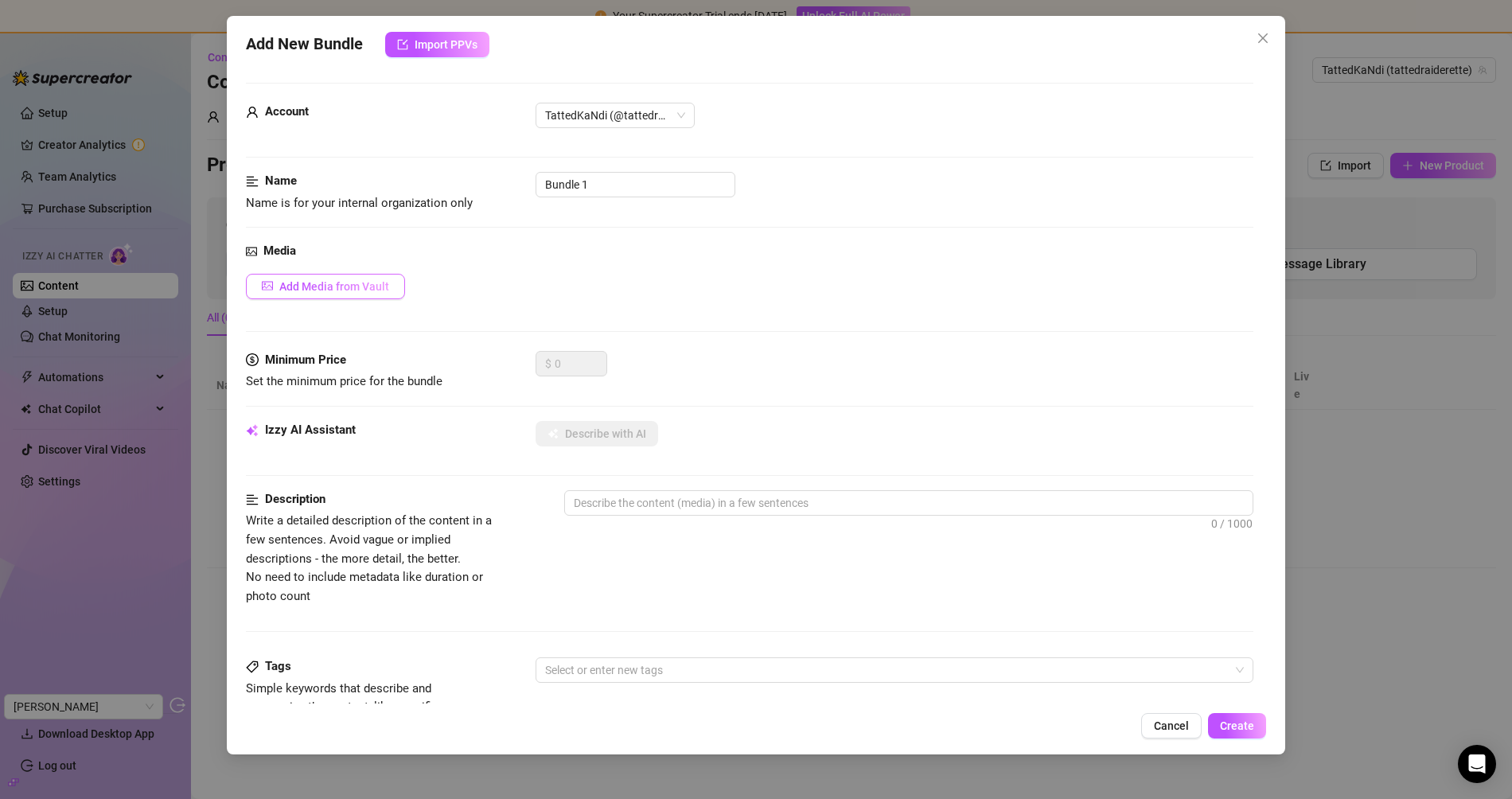
click at [346, 280] on span "Add Media from Vault" at bounding box center [334, 286] width 110 height 13
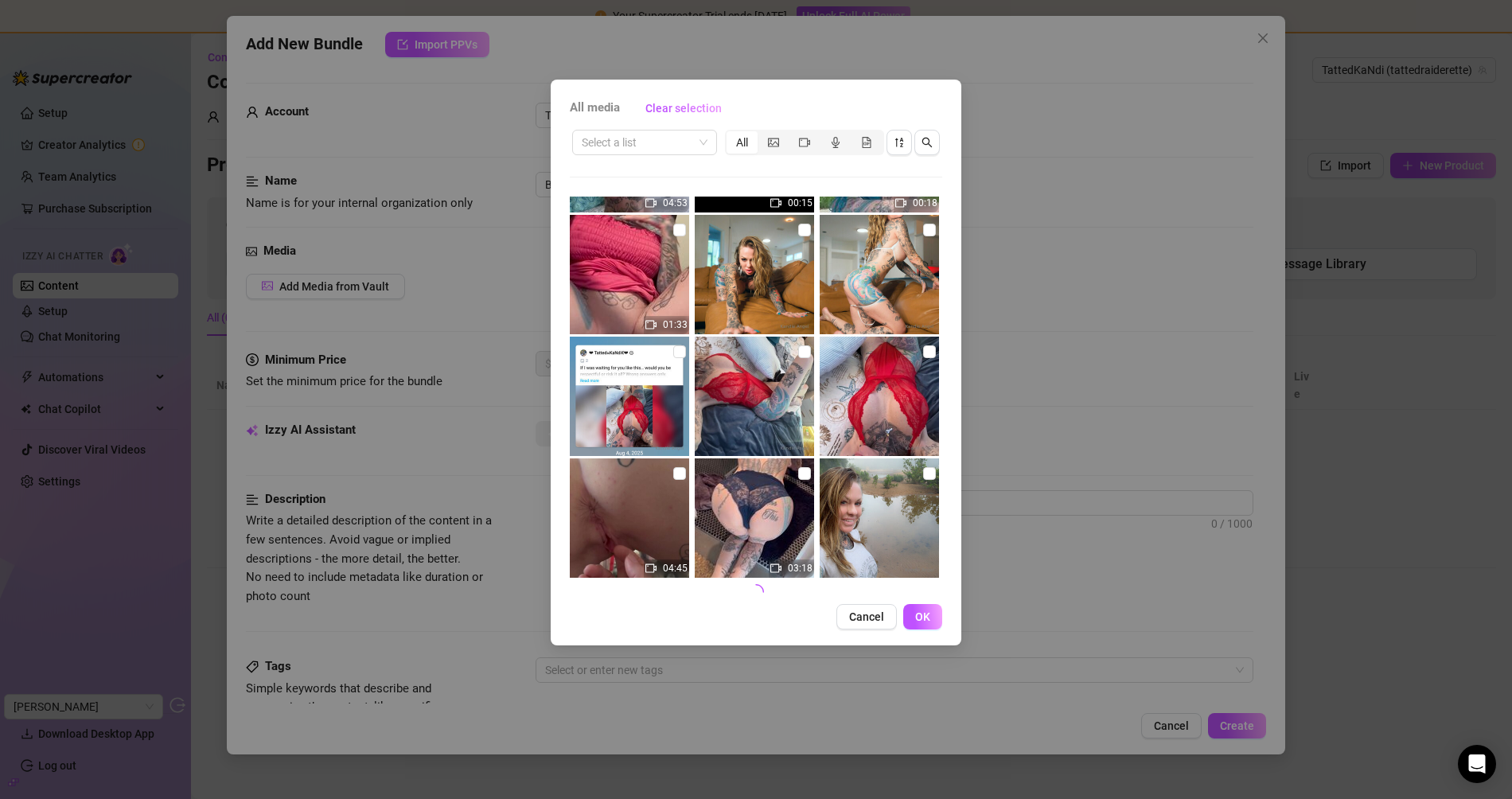
scroll to position [599, 0]
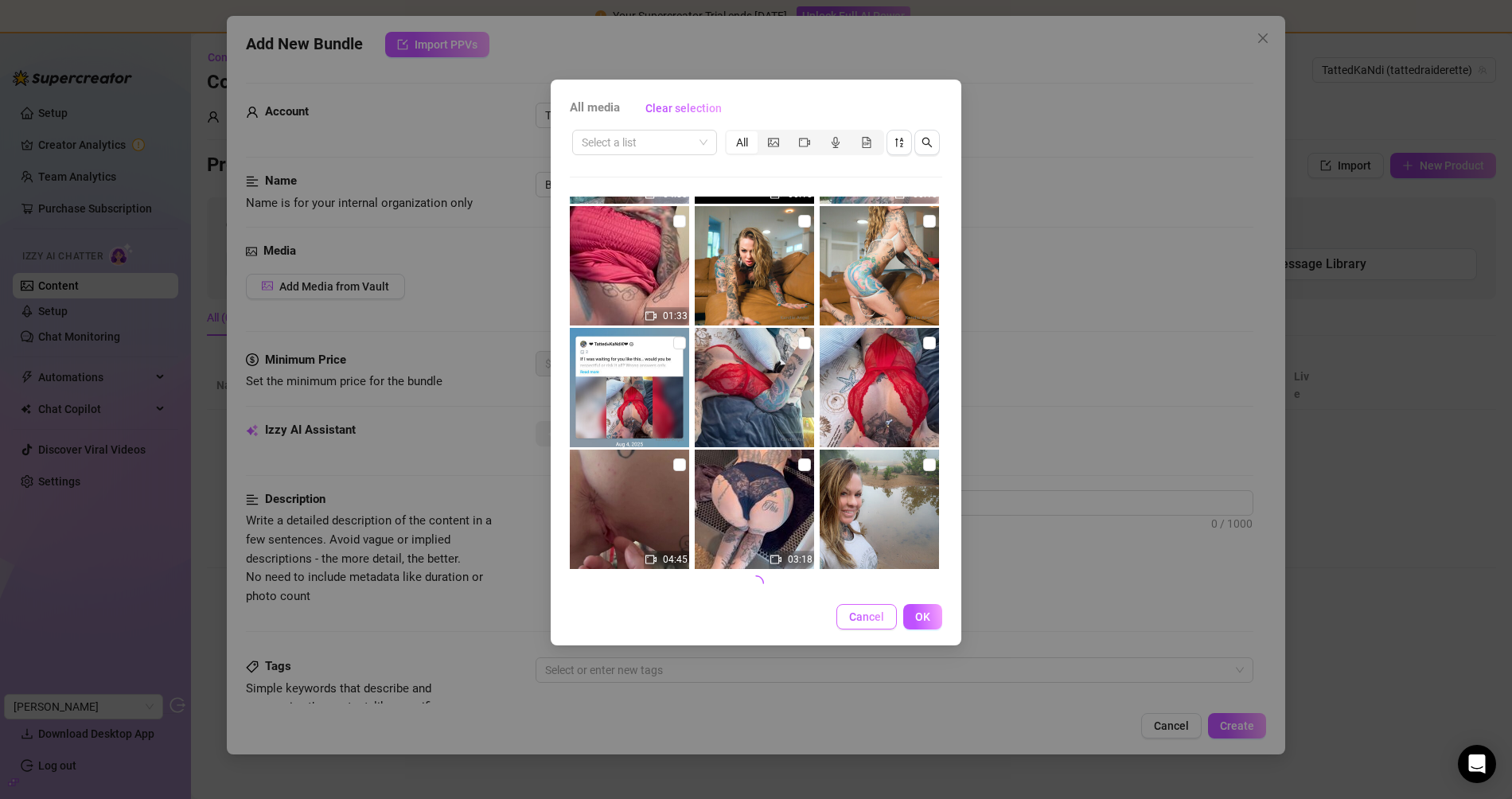
click at [883, 615] on span "Cancel" at bounding box center [866, 617] width 35 height 13
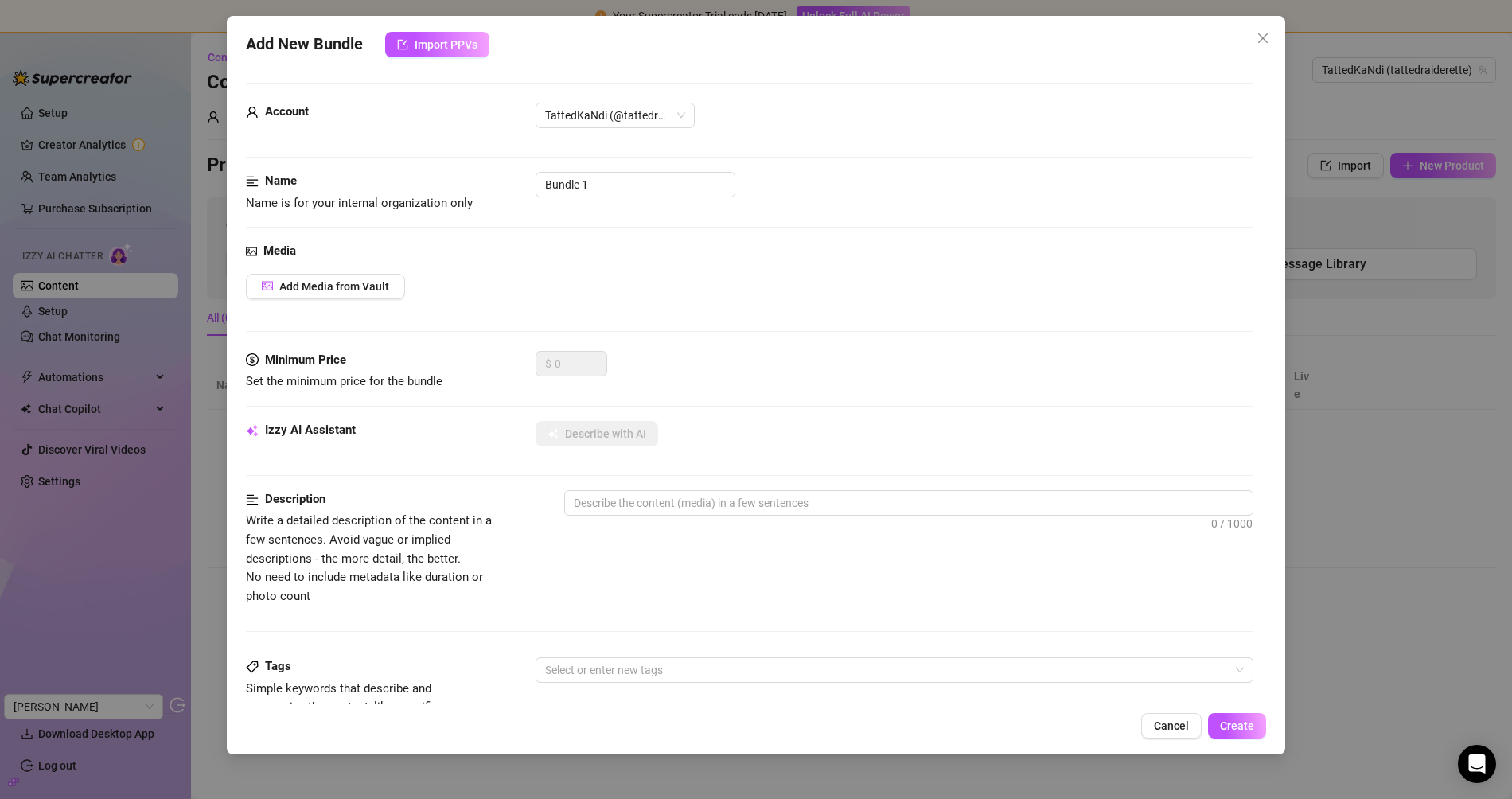
drag, startPoint x: 1154, startPoint y: 721, endPoint x: 1062, endPoint y: 634, distance: 126.6
click at [1154, 721] on button "Cancel" at bounding box center [1171, 725] width 60 height 25
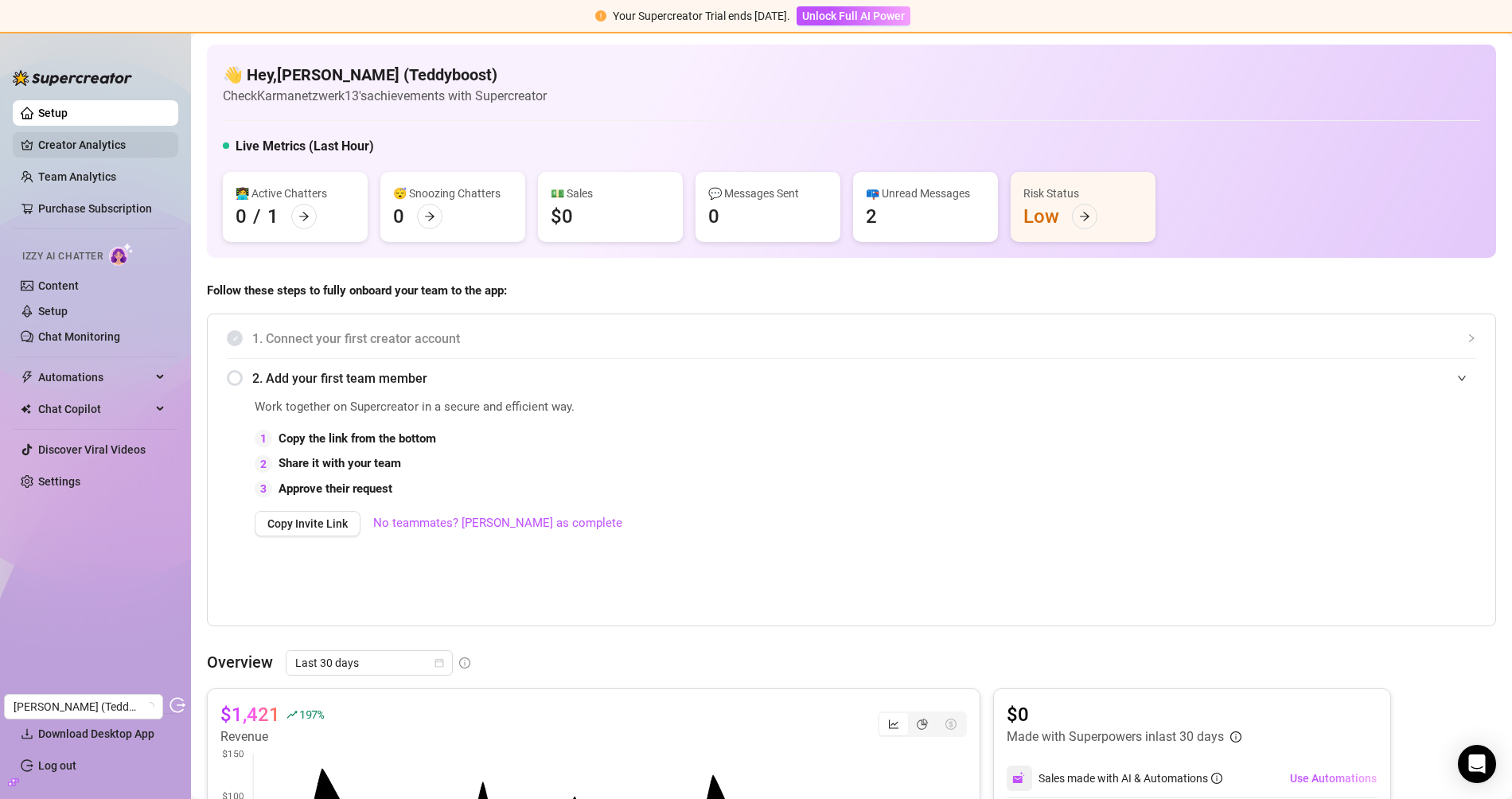
click at [90, 150] on link "Creator Analytics" at bounding box center [102, 145] width 127 height 25
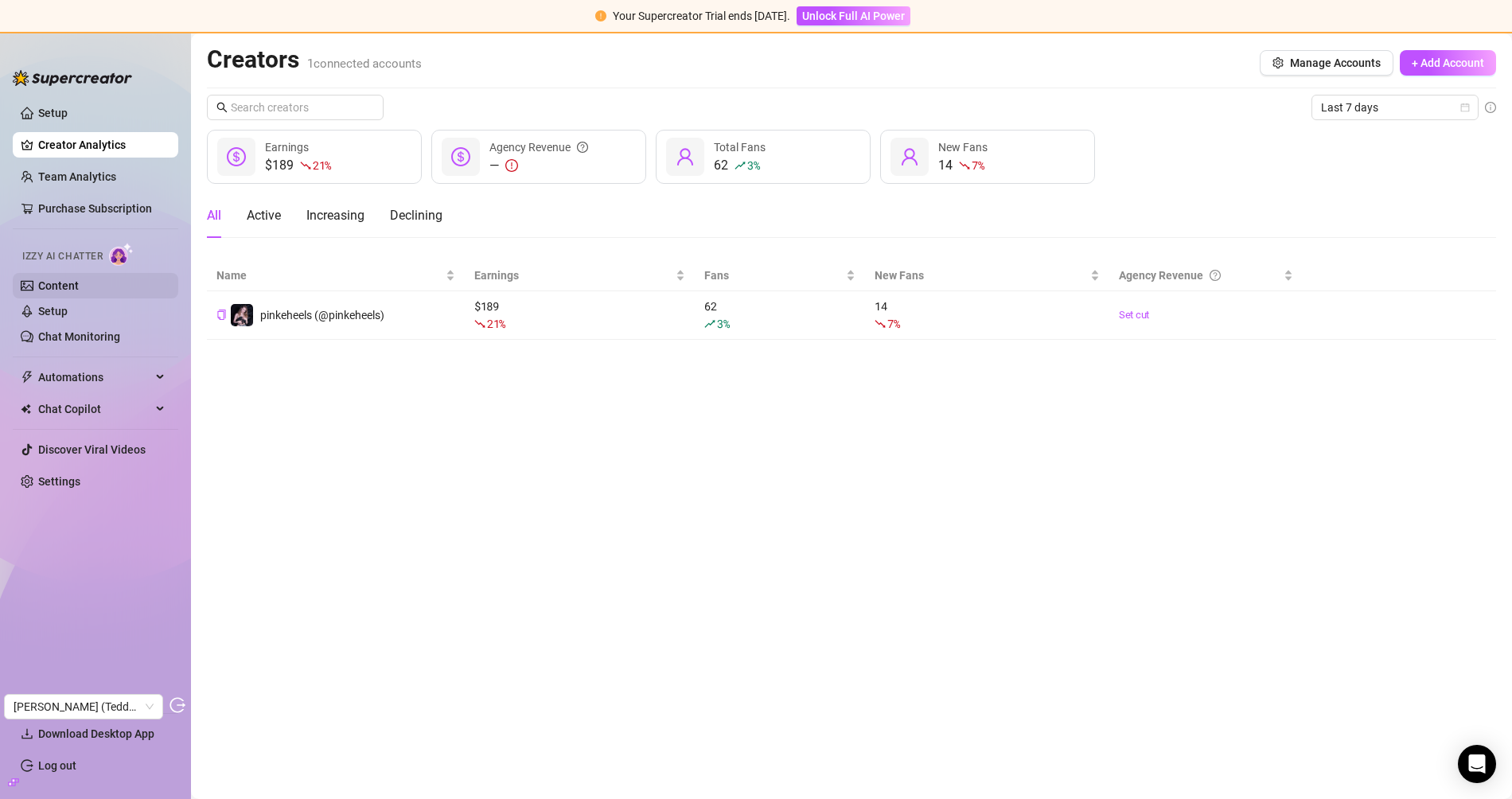
drag, startPoint x: 109, startPoint y: 277, endPoint x: 131, endPoint y: 277, distance: 22.0
click at [79, 279] on link "Content" at bounding box center [58, 285] width 40 height 13
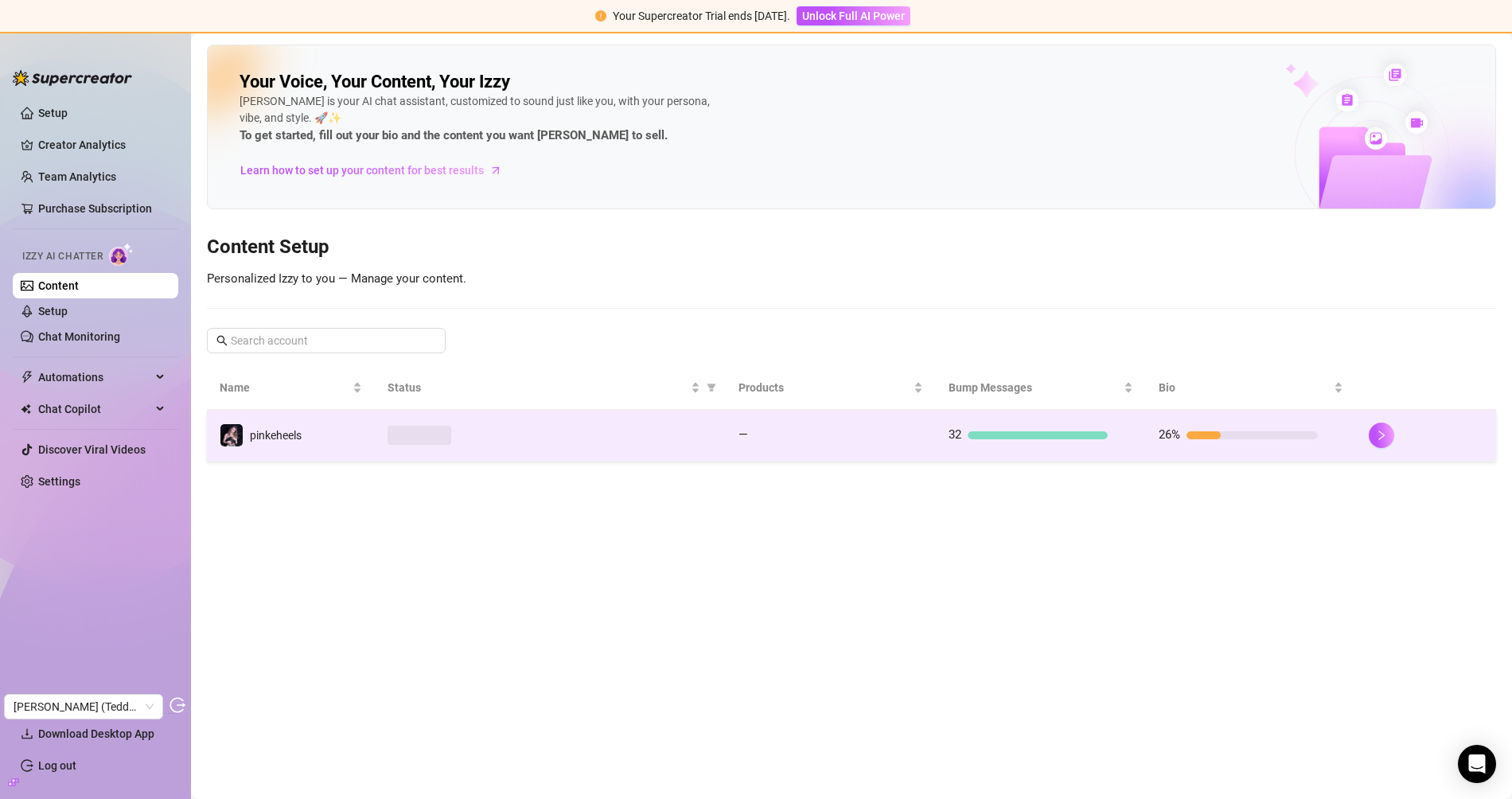
click at [579, 435] on div at bounding box center [550, 435] width 325 height 19
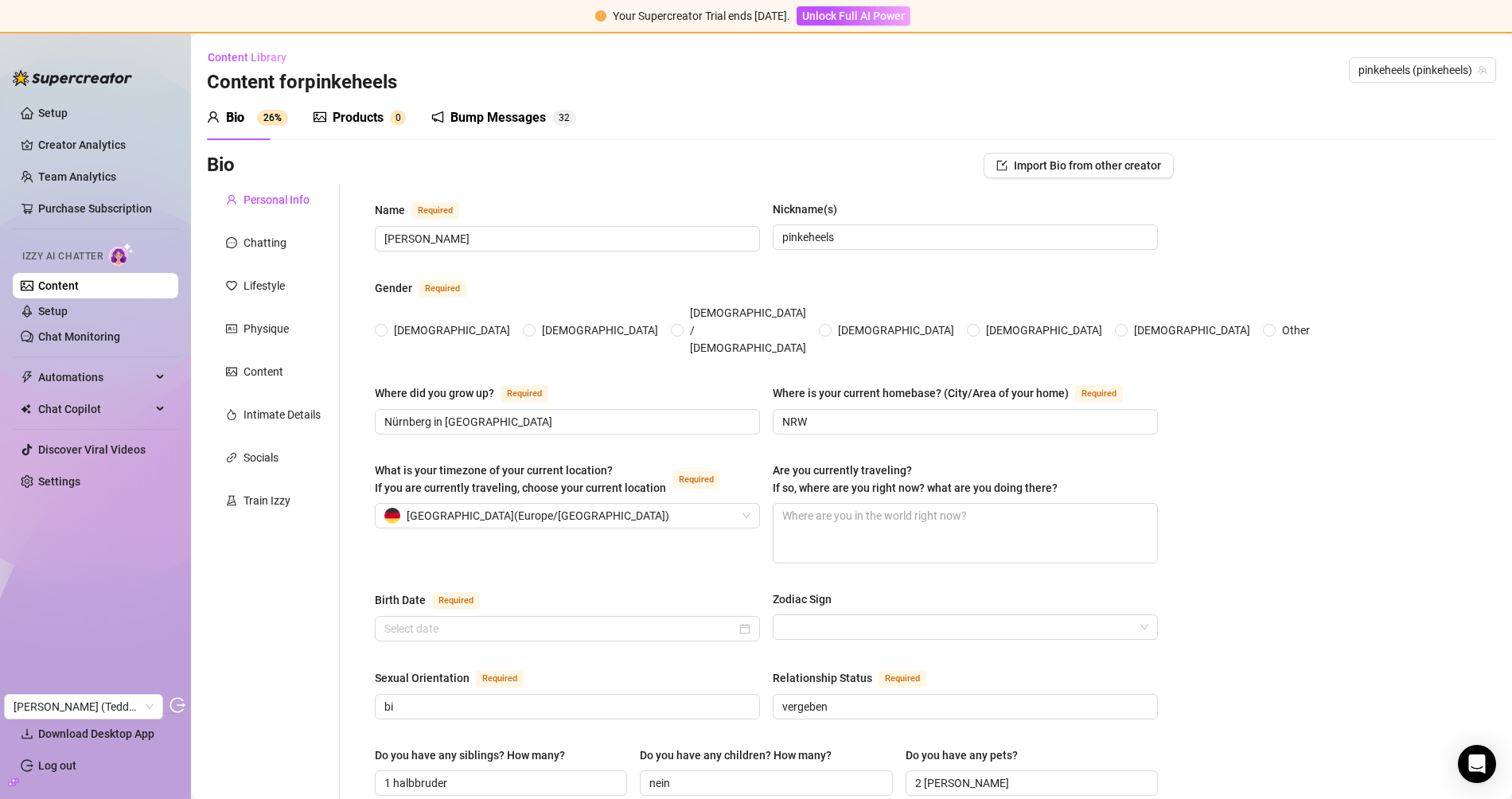
radio input "true"
type input "[DATE]"
click at [260, 506] on div "Train Izzy" at bounding box center [267, 500] width 47 height 17
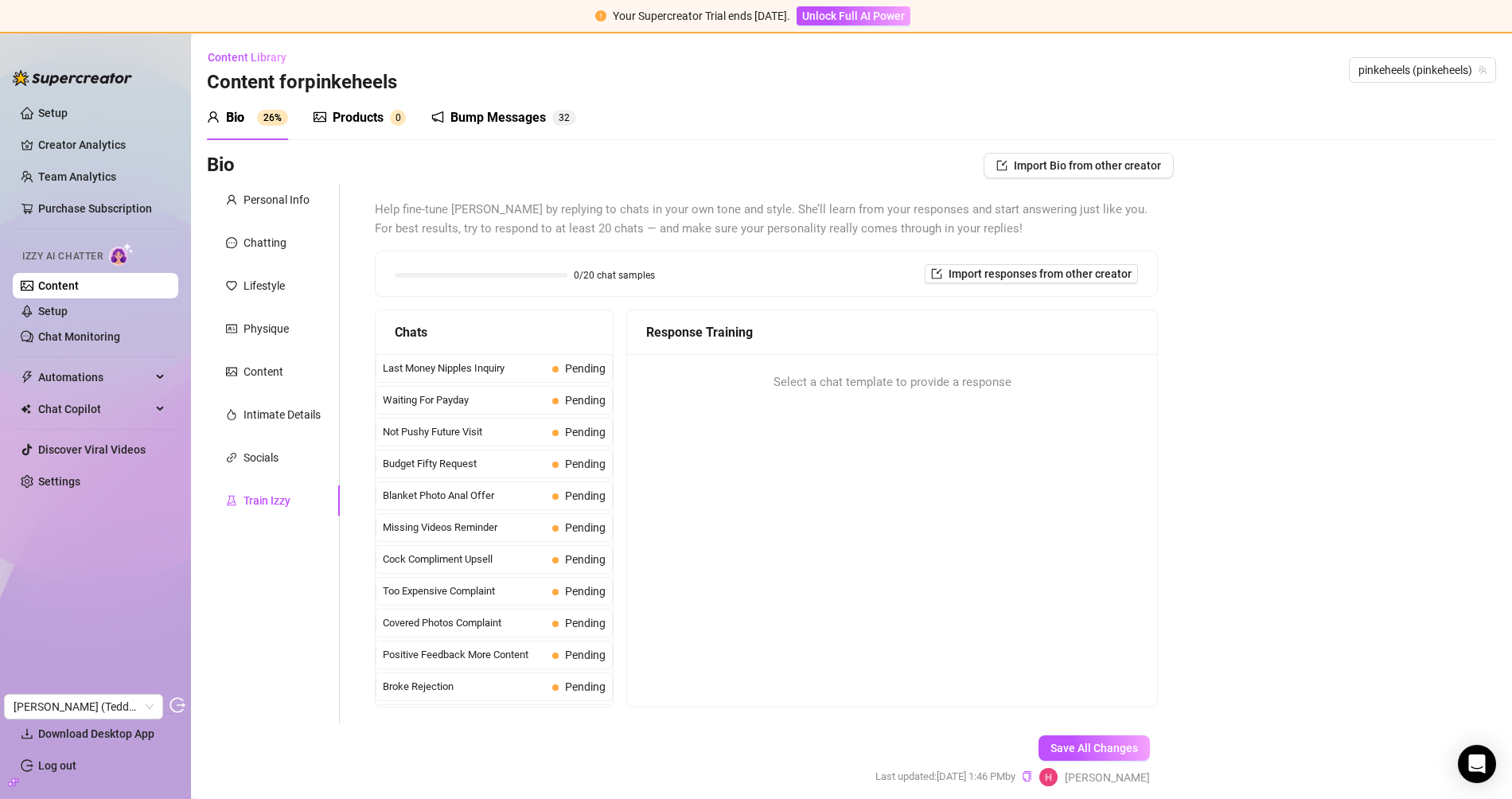
click at [363, 121] on div "Products" at bounding box center [357, 118] width 51 height 19
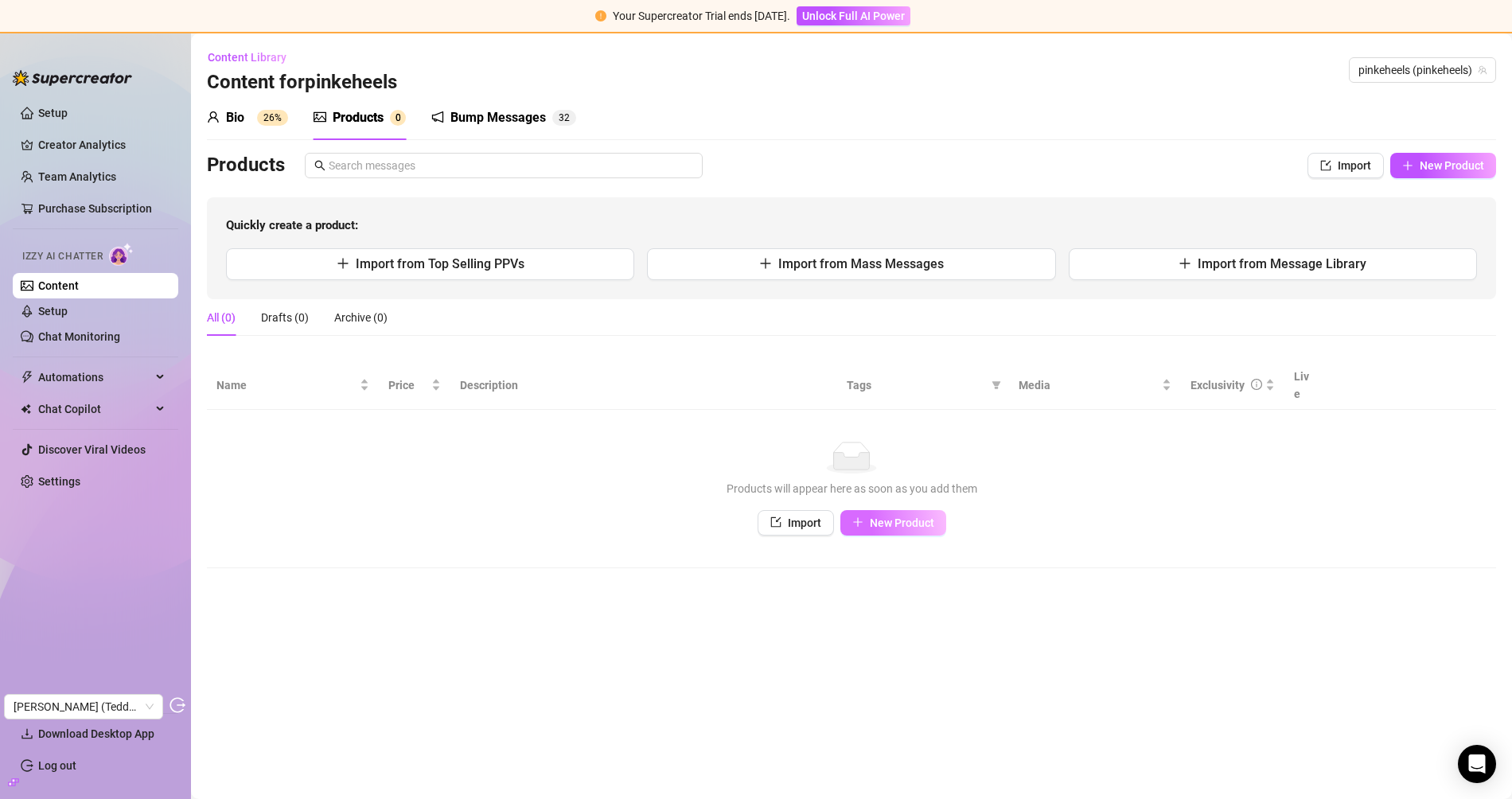
click at [900, 516] on span "New Product" at bounding box center [902, 522] width 65 height 13
type textarea "Type your message here..."
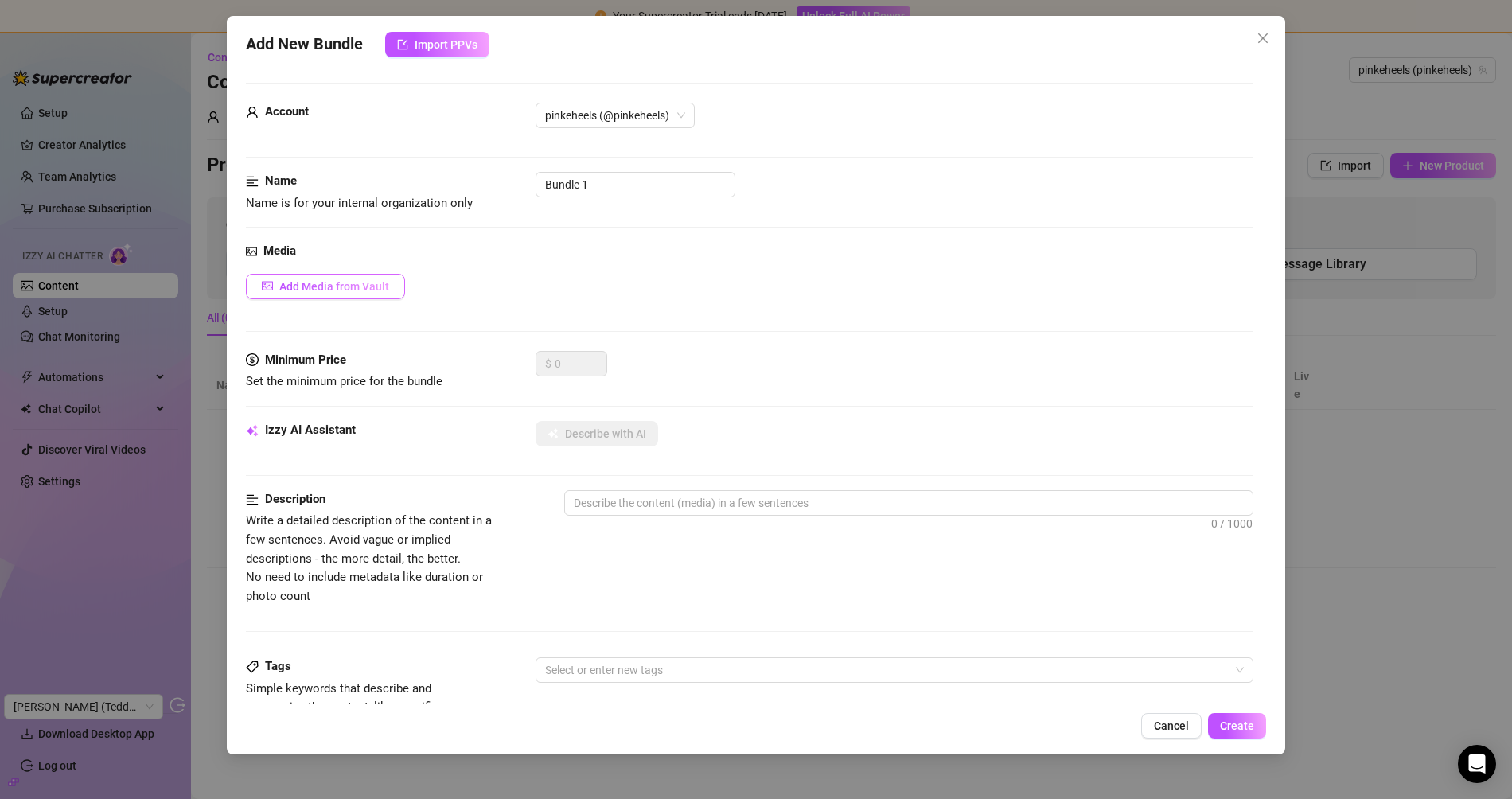
click at [374, 290] on span "Add Media from Vault" at bounding box center [334, 286] width 110 height 13
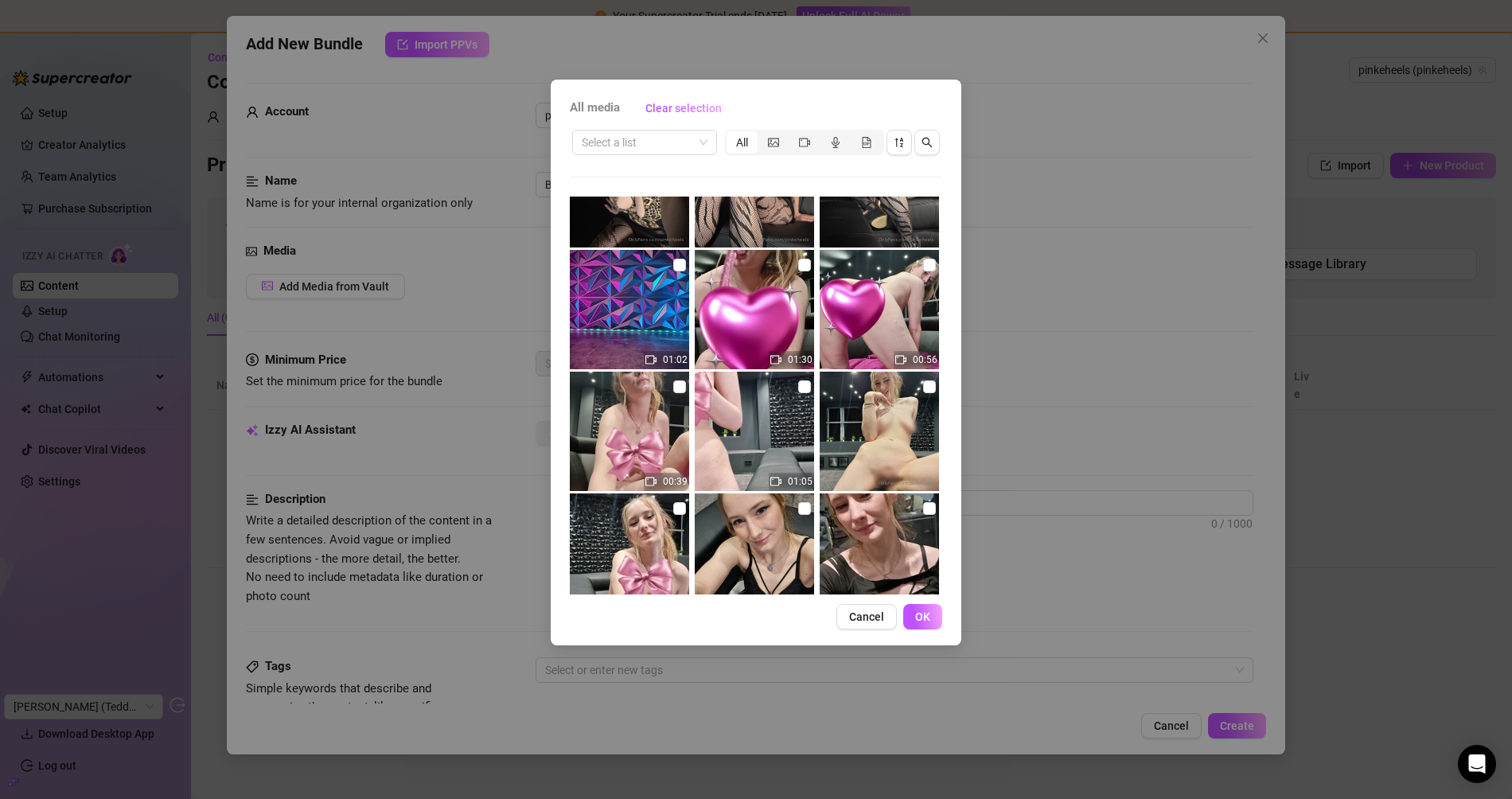
scroll to position [1573, 0]
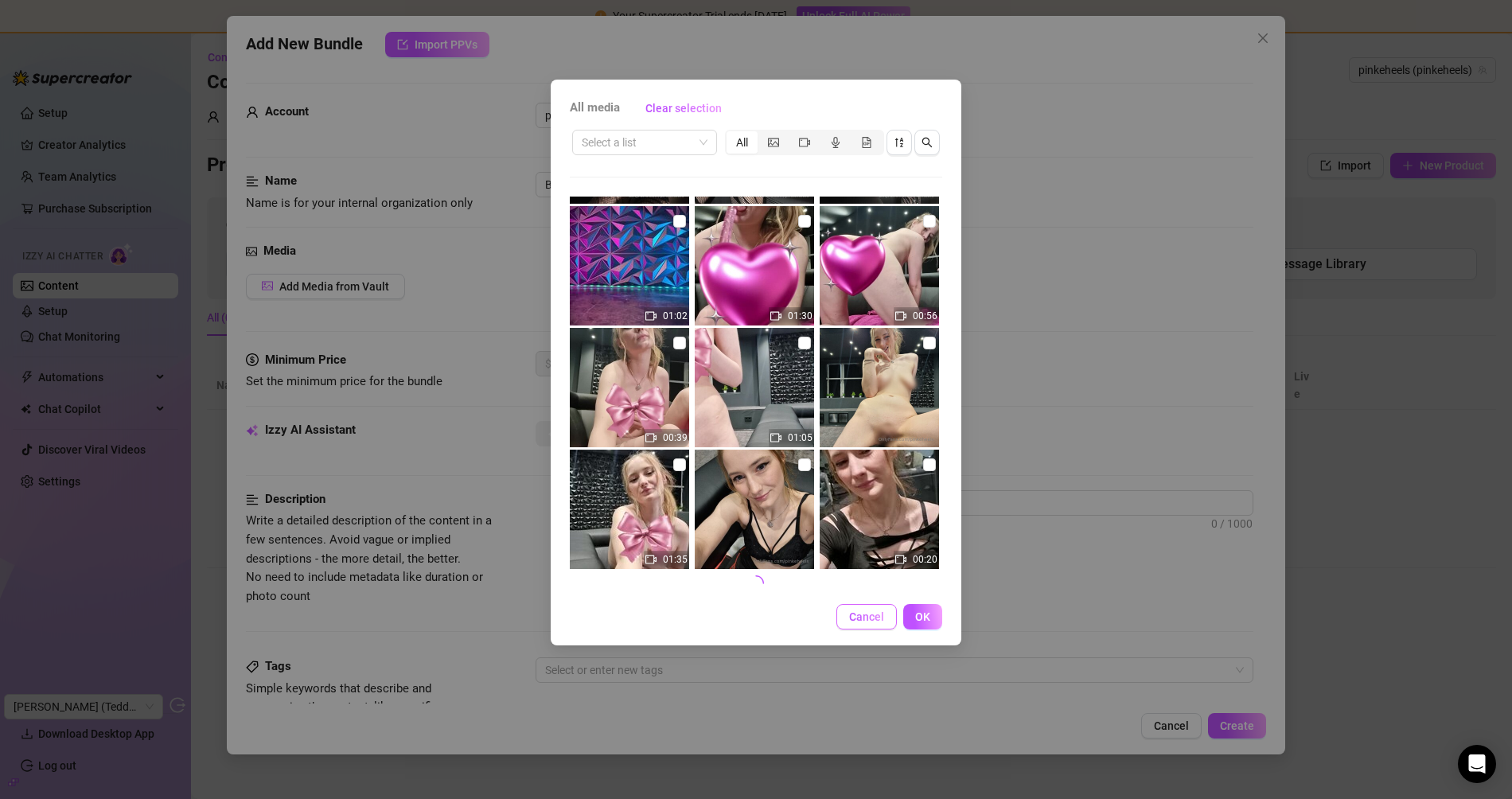
click at [869, 614] on span "Cancel" at bounding box center [866, 617] width 35 height 13
